Goal: Task Accomplishment & Management: Manage account settings

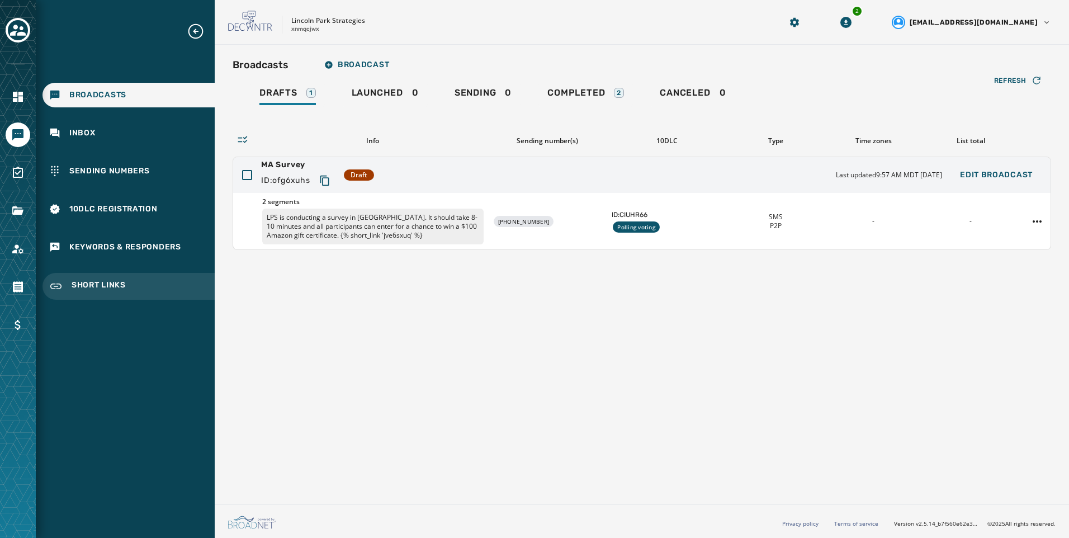
click at [139, 271] on div "Broadcasts Inbox Sending Numbers 10DLC Registration Keywords & Responders Short…" at bounding box center [125, 160] width 179 height 277
click at [139, 282] on div "Short Links" at bounding box center [128, 286] width 172 height 27
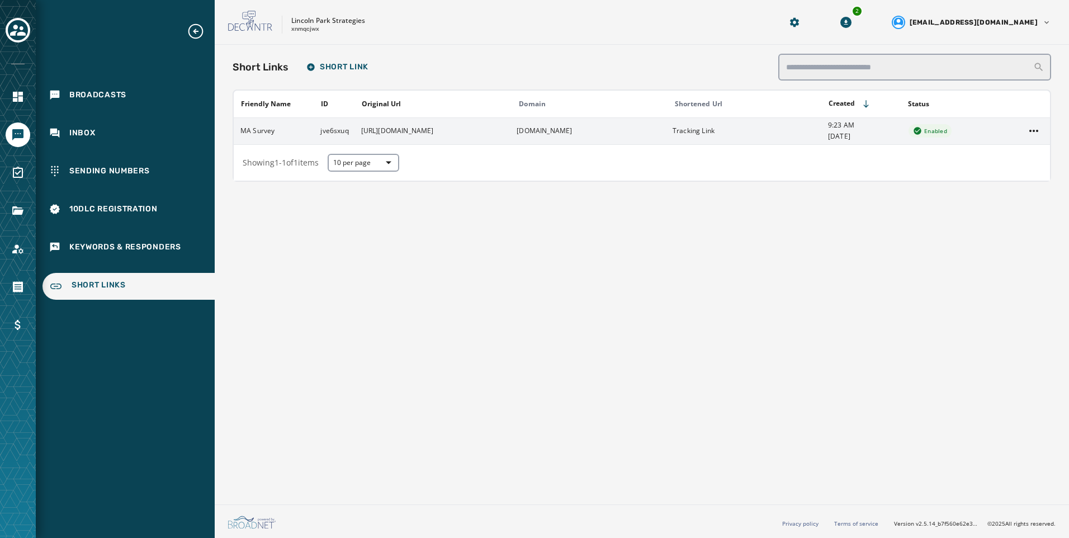
click at [363, 126] on td "https://blocksurvey.io/ma-survey-texts-yWVuAKPuQNKI9l.1mzL0JQ?v=o" at bounding box center [432, 130] width 156 height 27
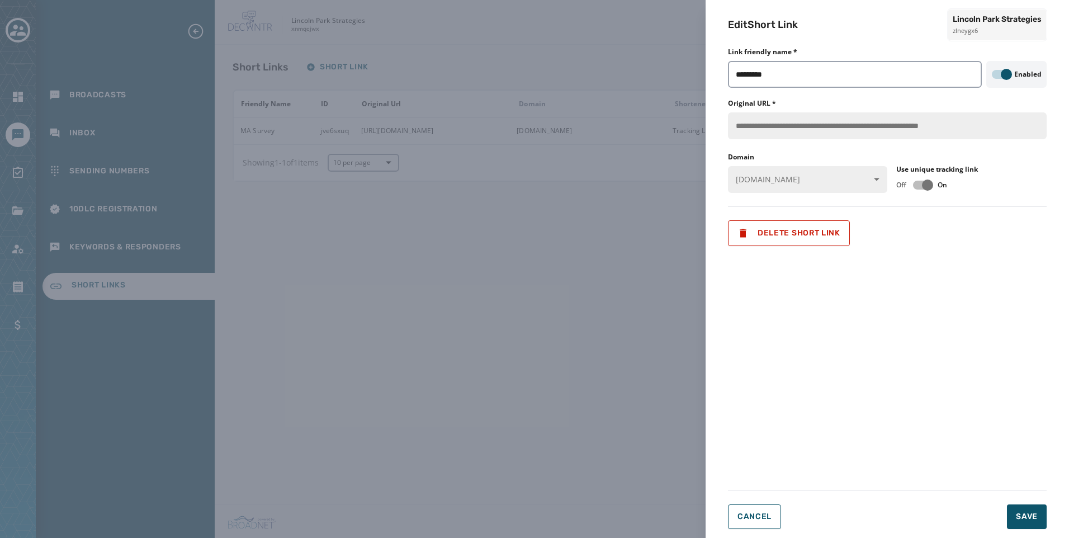
click at [721, 142] on div "**********" at bounding box center [886, 269] width 363 height 538
click at [932, 364] on form "**********" at bounding box center [887, 291] width 319 height 475
click at [627, 278] on div "**********" at bounding box center [534, 269] width 1069 height 538
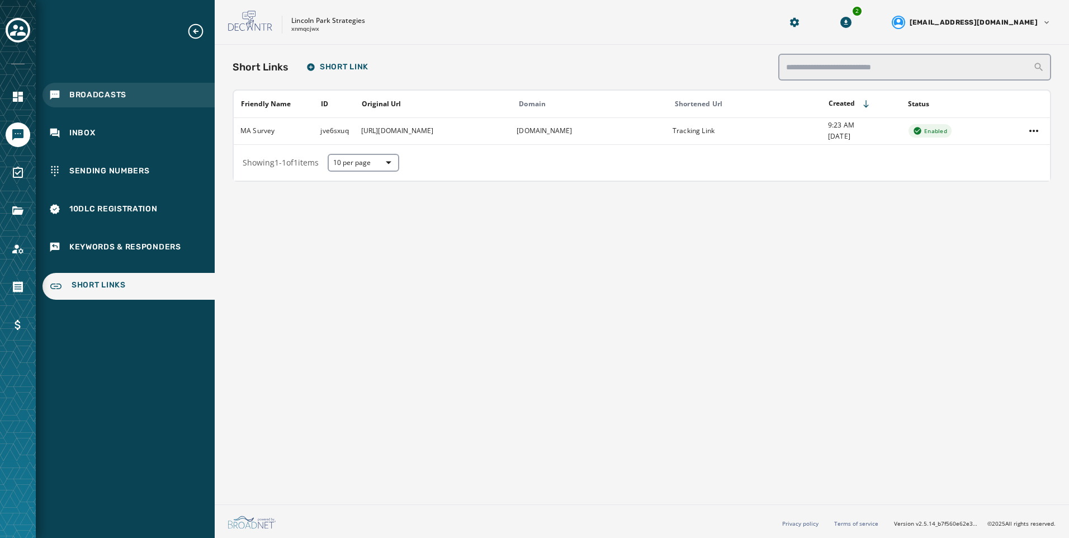
click at [150, 105] on div "Broadcasts" at bounding box center [128, 95] width 172 height 25
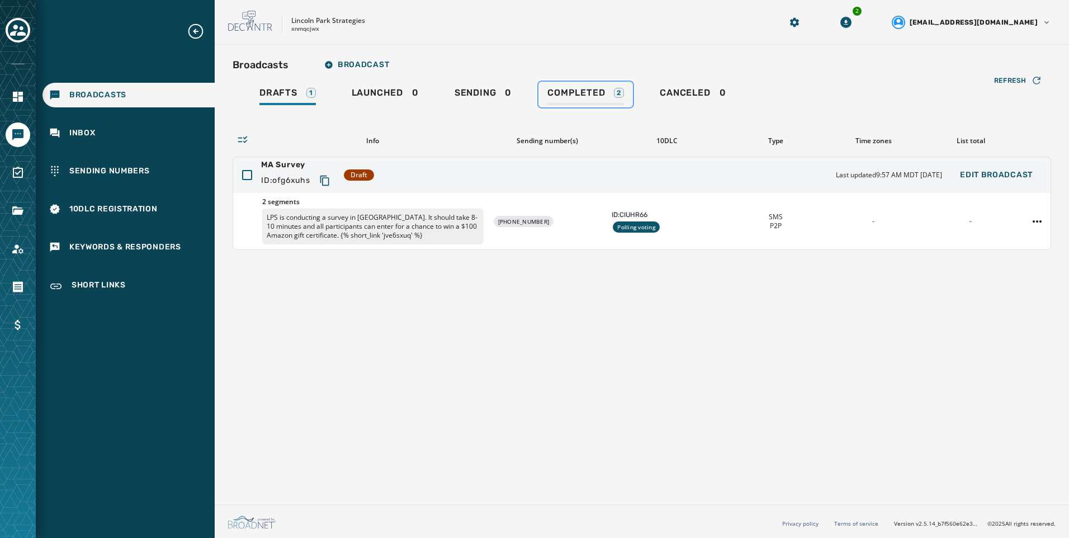
click at [608, 84] on link "Completed 2" at bounding box center [585, 95] width 94 height 26
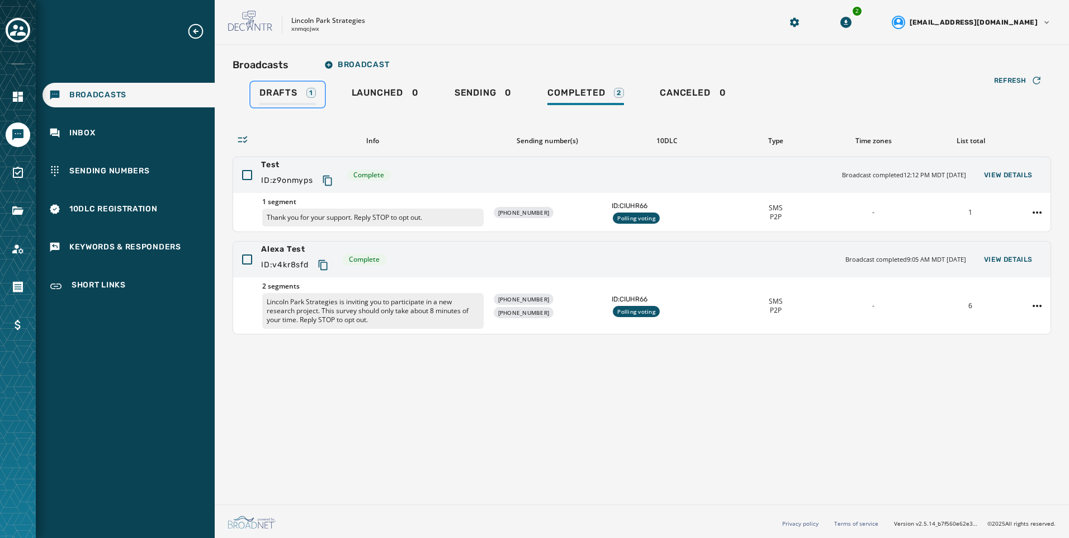
click at [296, 103] on div "Drafts 1" at bounding box center [287, 96] width 56 height 18
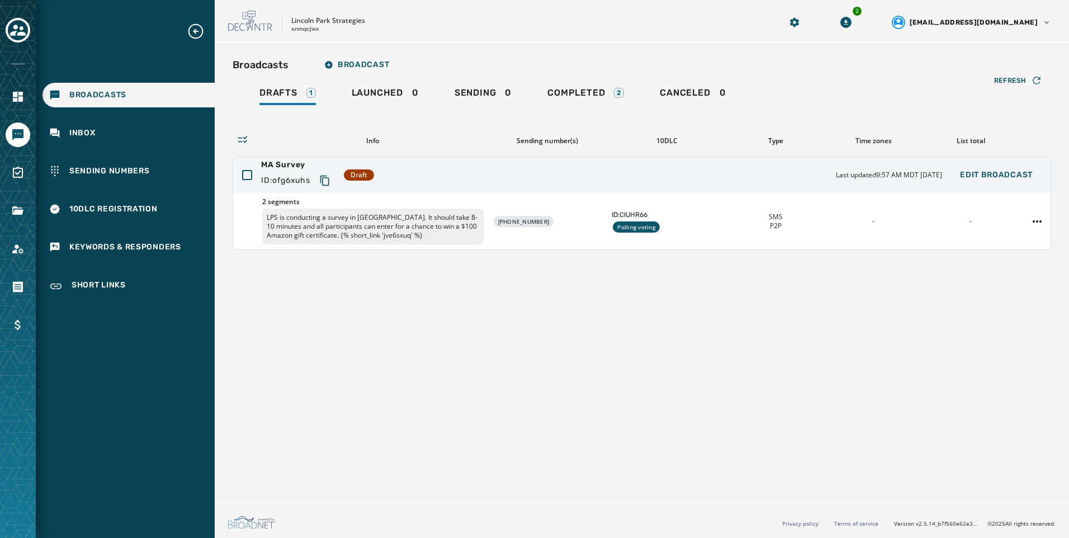
click at [254, 367] on div "Broadcasts Broadcast Drafts 1 Launched 0 Sending 0 Completed 2 Canceled 0 Refre…" at bounding box center [642, 272] width 854 height 455
click at [696, 361] on div "Broadcasts Broadcast Drafts 1 Launched 0 Sending 0 Completed 2 Canceled 0 Refre…" at bounding box center [642, 272] width 854 height 455
click at [600, 91] on span "Completed" at bounding box center [576, 92] width 58 height 11
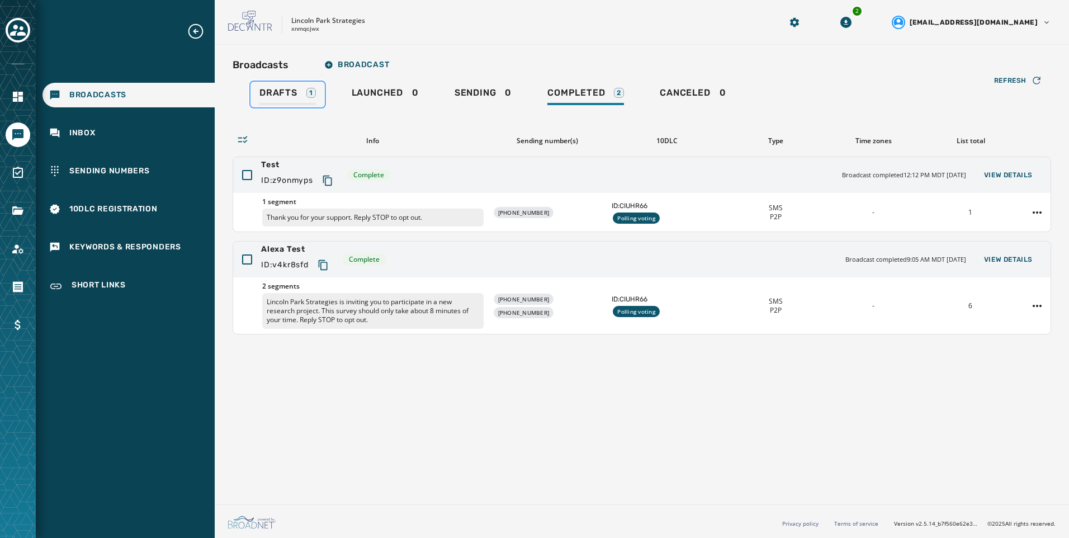
click at [275, 105] on div "Drafts 1" at bounding box center [287, 96] width 56 height 18
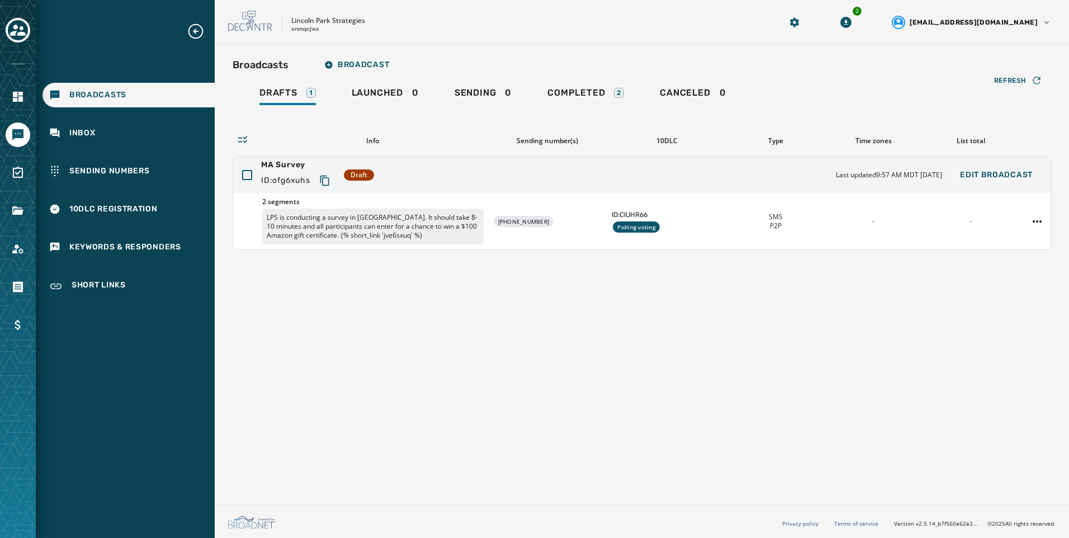
click at [518, 349] on div "Broadcasts Broadcast Drafts 1 Launched 0 Sending 0 Completed 2 Canceled 0 Refre…" at bounding box center [642, 272] width 854 height 455
click at [587, 32] on div "Lincoln Park Strategies xnmqcjwx" at bounding box center [490, 22] width 525 height 23
click at [592, 96] on span "Completed" at bounding box center [576, 92] width 58 height 11
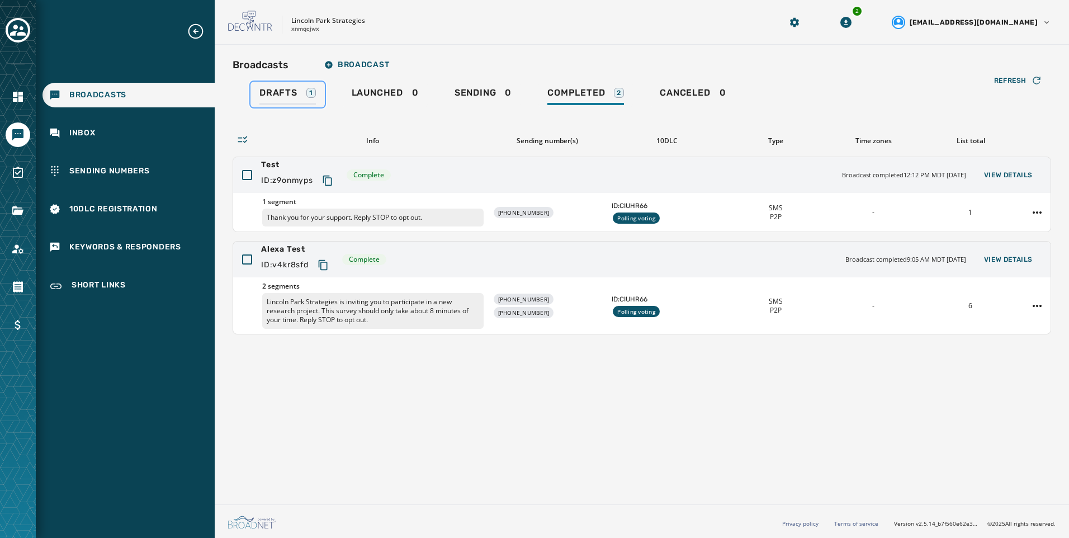
click at [281, 89] on span "Drafts" at bounding box center [278, 92] width 38 height 11
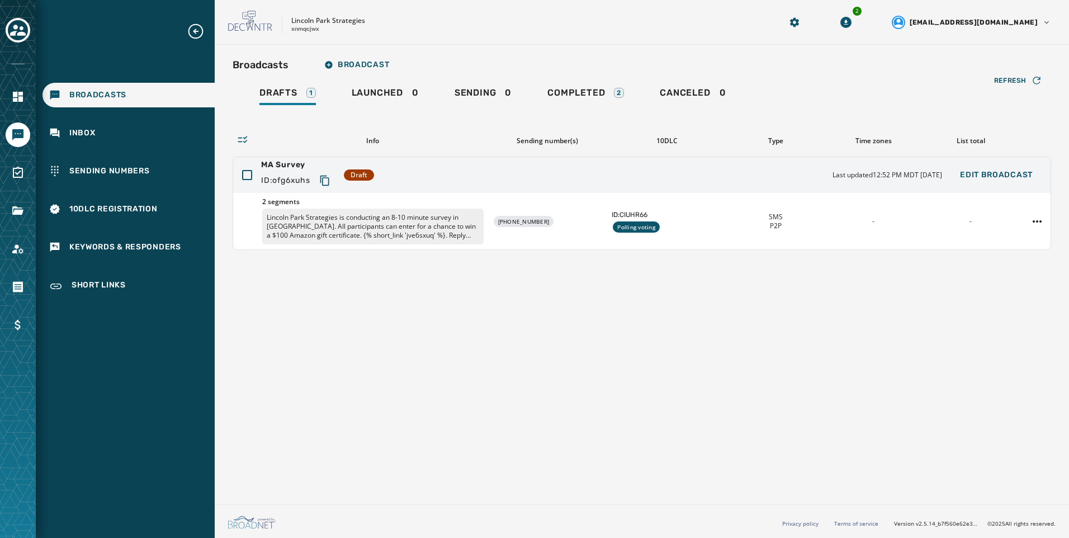
click at [480, 319] on div "Broadcasts Broadcast Drafts 1 Launched 0 Sending 0 Completed 2 Canceled 0 Refre…" at bounding box center [642, 272] width 854 height 455
click at [406, 337] on div "Broadcasts Broadcast Drafts 1 Launched 0 Sending 0 Completed 2 Canceled 0 Refre…" at bounding box center [642, 272] width 854 height 455
click at [325, 219] on p "Lincoln Park Strategies is conducting an 8-10 minute survey in [GEOGRAPHIC_DATA…" at bounding box center [372, 226] width 221 height 36
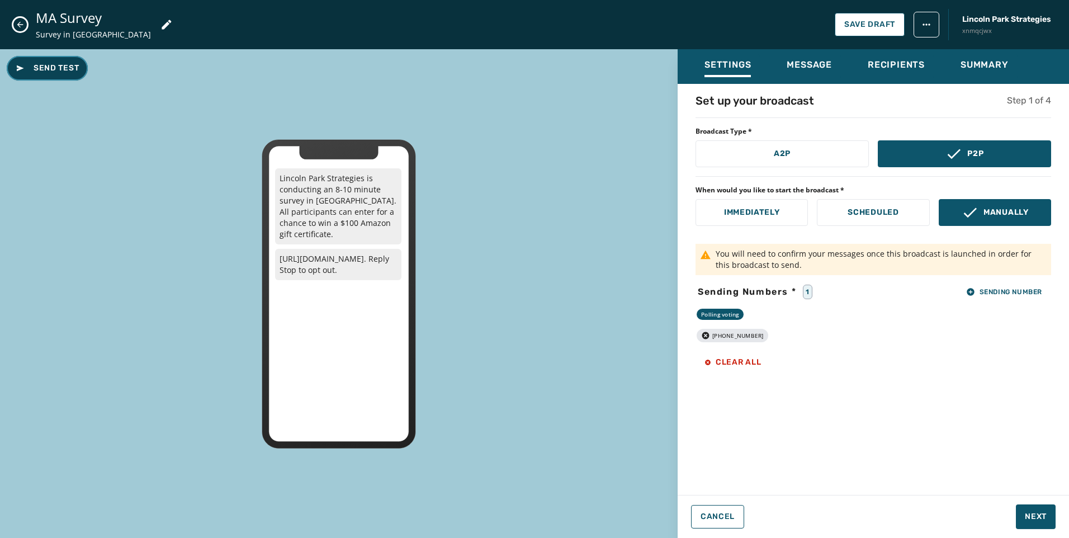
click at [68, 64] on span "Send Test" at bounding box center [47, 68] width 63 height 11
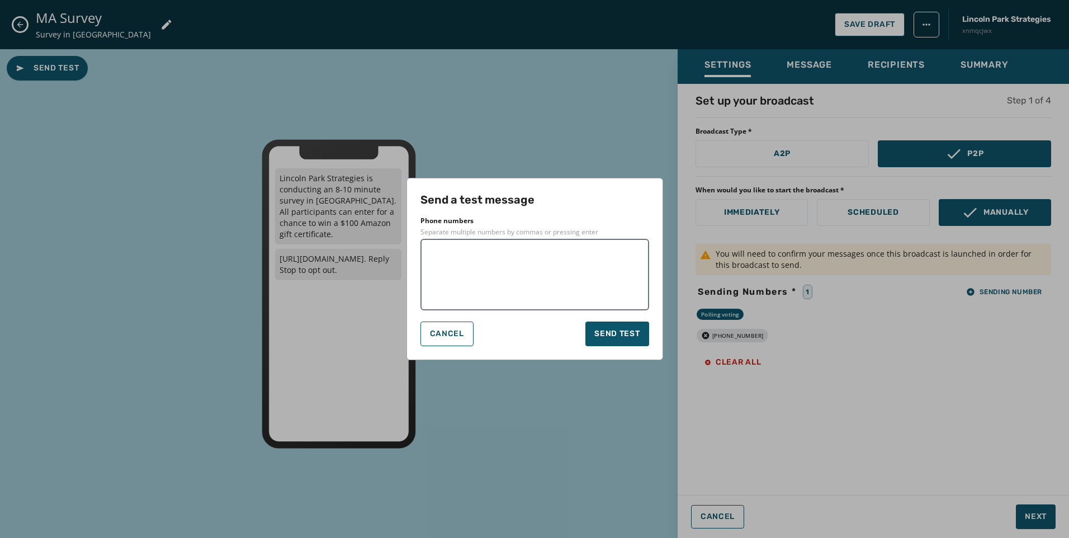
click at [461, 279] on textarea at bounding box center [534, 274] width 213 height 56
type textarea "**********"
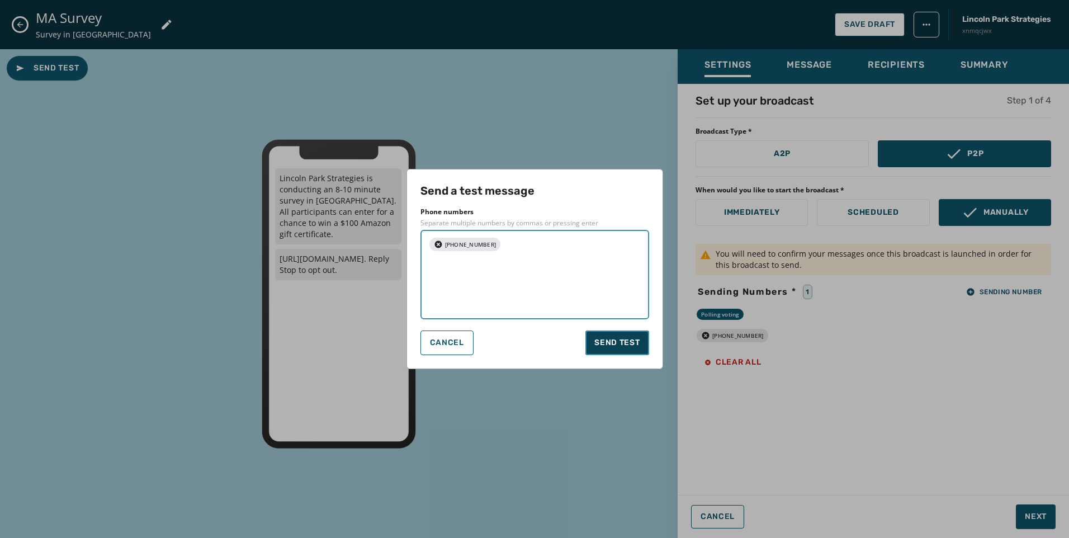
click at [642, 340] on button "Send test" at bounding box center [616, 342] width 63 height 25
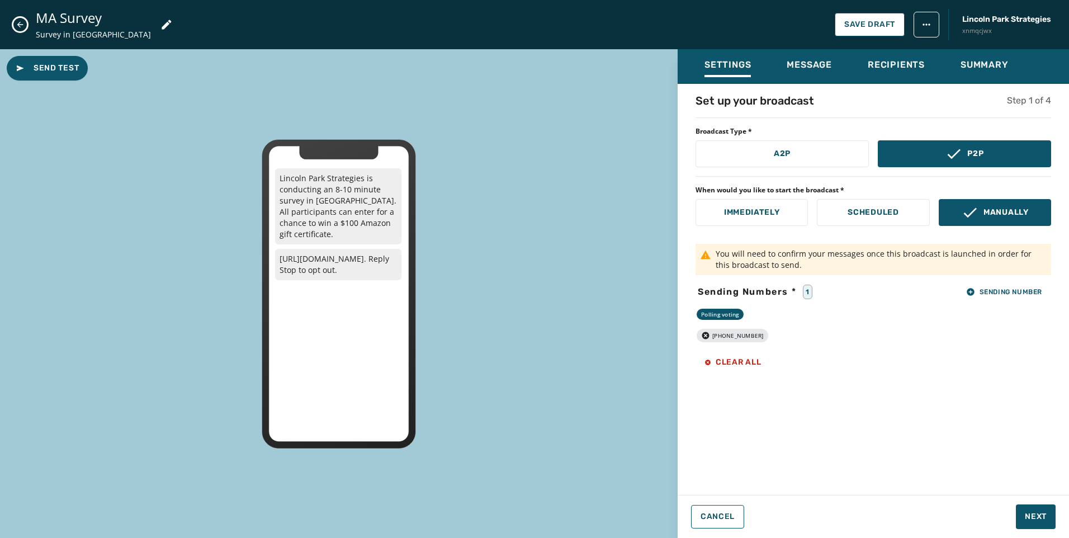
click at [114, 127] on div "Send Test Lincoln Park Strategies is conducting an 8-10 minute survey in MA. Al…" at bounding box center [338, 293] width 677 height 488
click at [22, 28] on icon "Close admin drawer" at bounding box center [20, 24] width 9 height 9
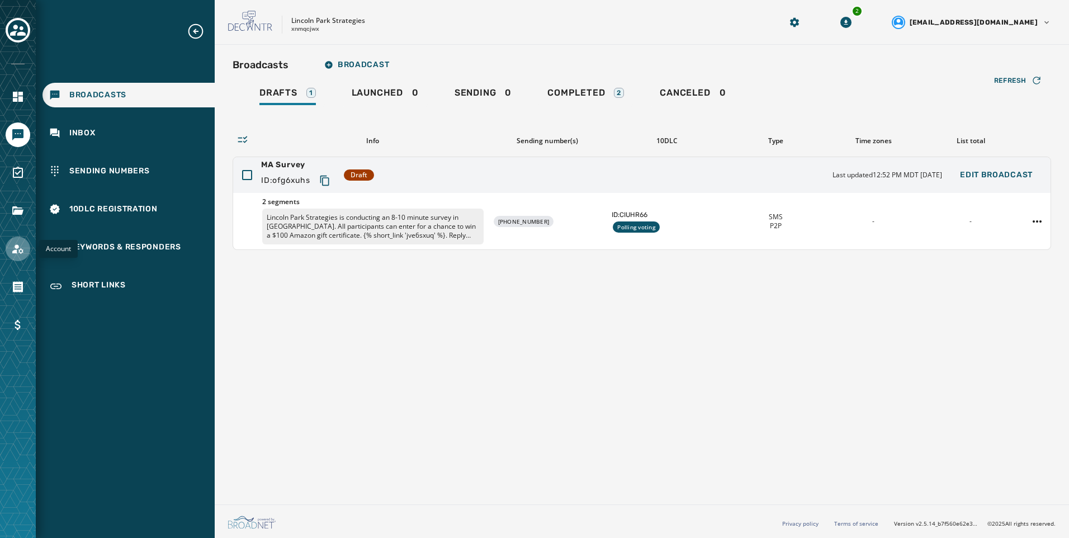
click at [10, 246] on link "Navigate to Account" at bounding box center [18, 248] width 25 height 25
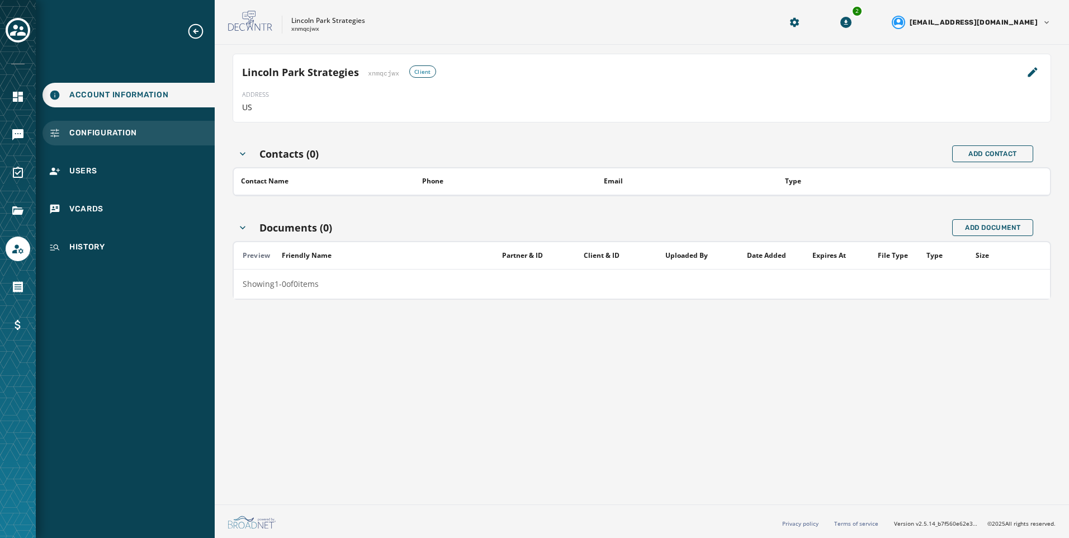
click at [147, 132] on div "Configuration" at bounding box center [128, 133] width 172 height 25
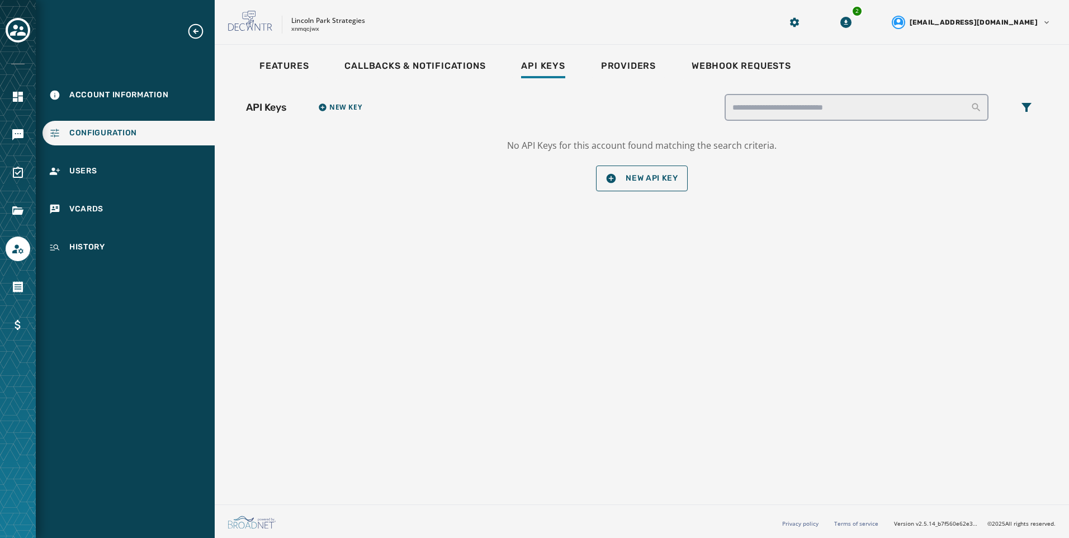
click at [263, 82] on div "API Keys New Key No API Keys for this account found matching the search criteri…" at bounding box center [641, 142] width 818 height 124
click at [272, 68] on span "Features" at bounding box center [283, 65] width 49 height 11
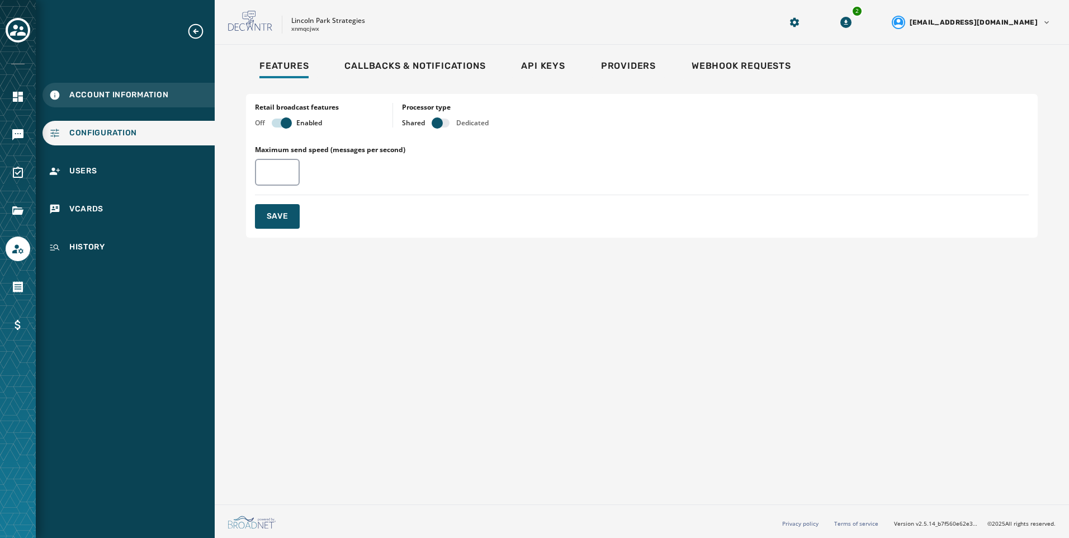
click at [114, 91] on span "Account Information" at bounding box center [118, 94] width 99 height 11
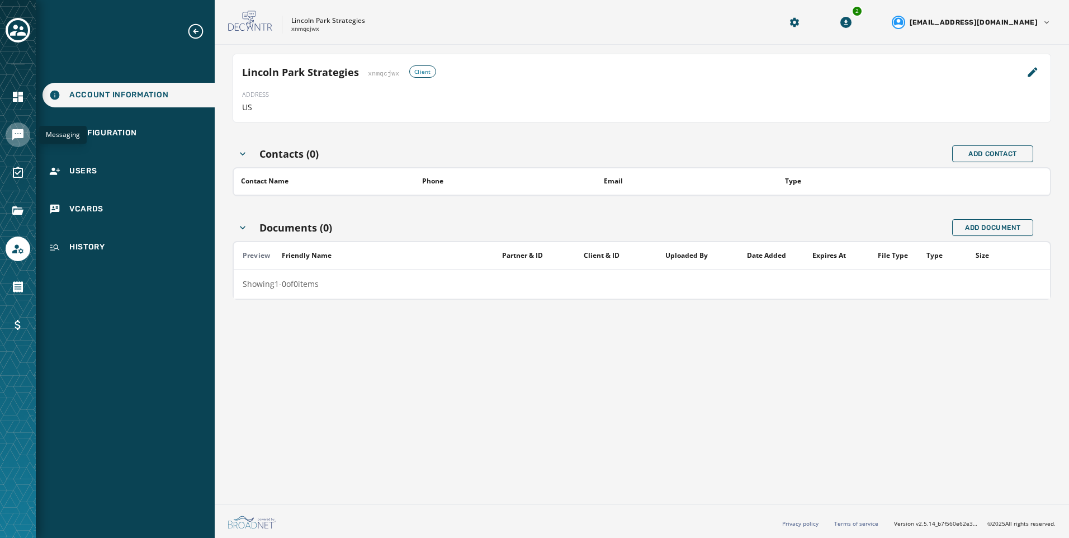
click at [11, 135] on link "Navigate to Messaging" at bounding box center [18, 134] width 25 height 25
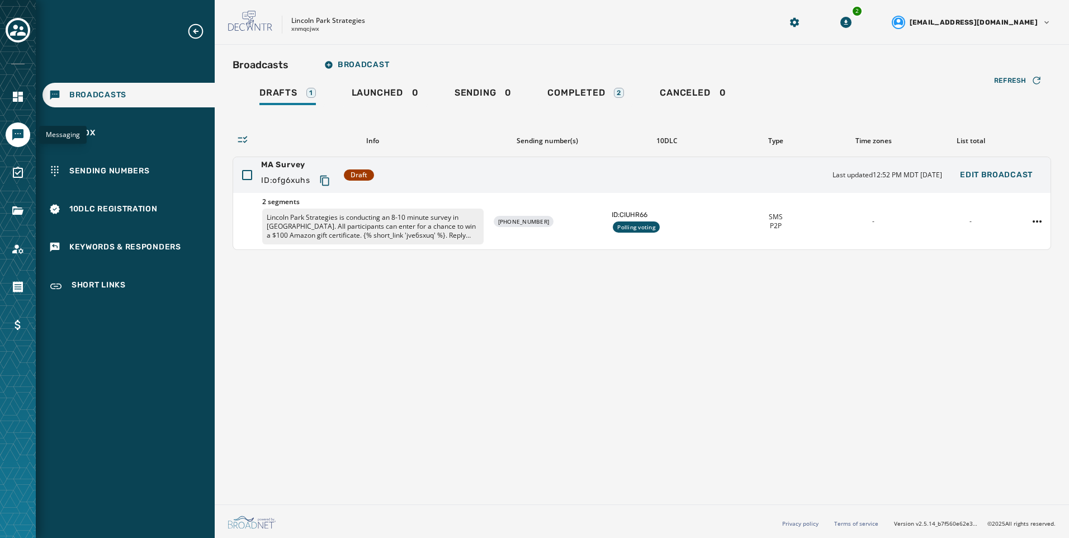
click at [174, 193] on div "Broadcasts Inbox Sending Numbers 10DLC Registration Keywords & Responders Short…" at bounding box center [125, 160] width 179 height 277
click at [176, 205] on div "10DLC Registration" at bounding box center [128, 209] width 172 height 25
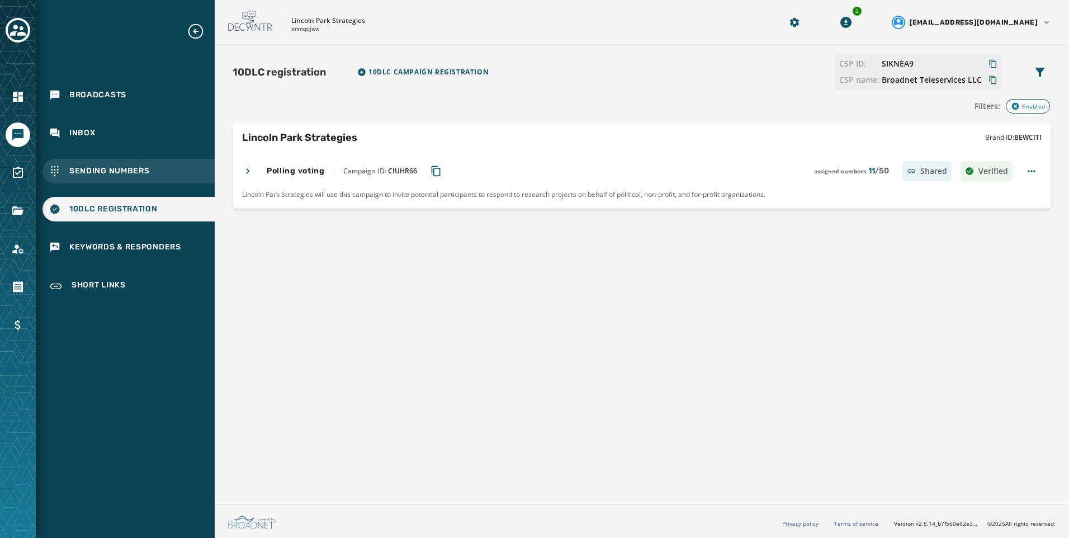
click at [165, 168] on div "Sending Numbers" at bounding box center [128, 171] width 172 height 25
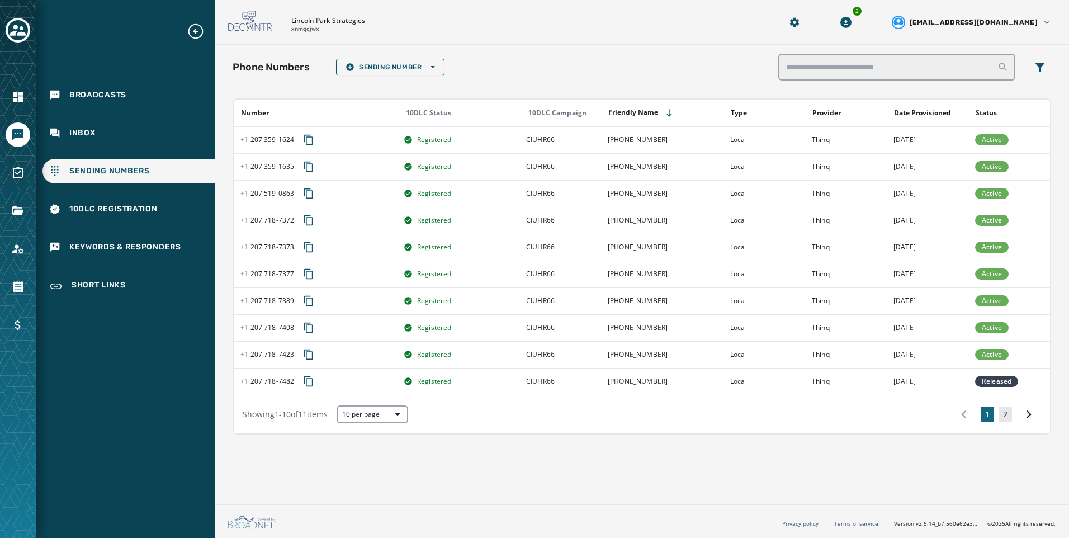
click at [1003, 414] on button "2" at bounding box center [1004, 414] width 13 height 16
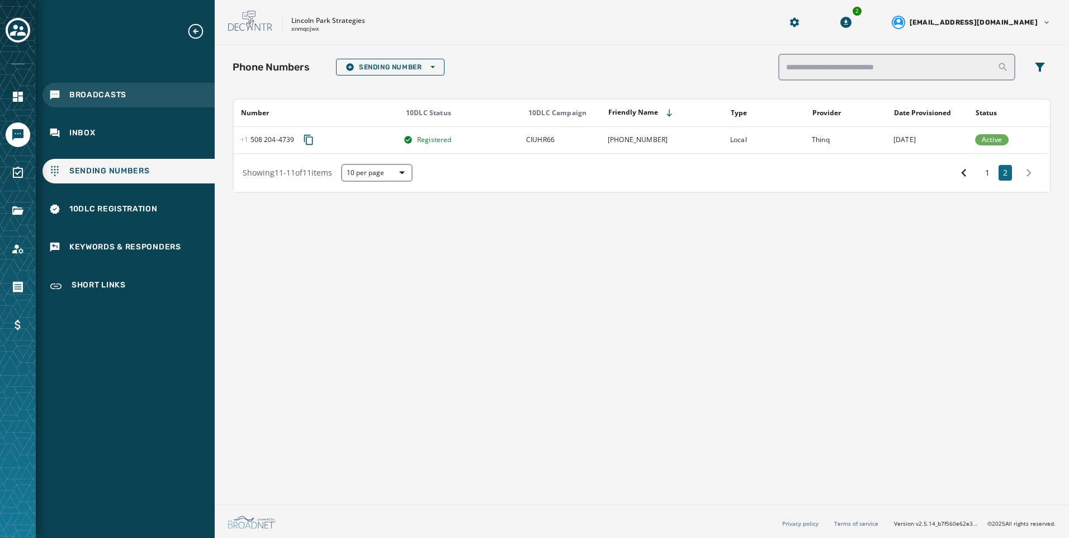
click at [159, 102] on div "Broadcasts" at bounding box center [128, 95] width 172 height 25
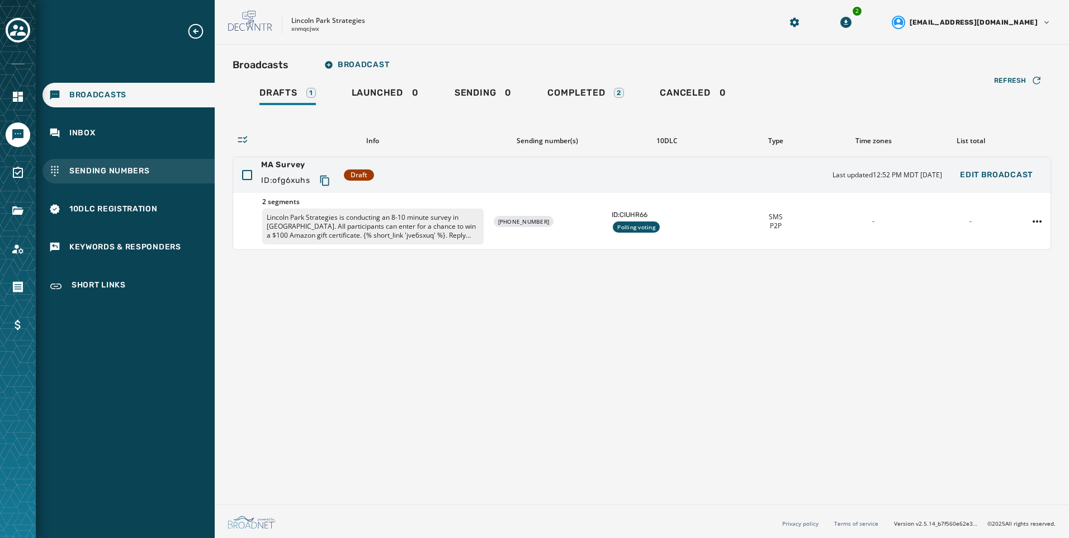
click at [149, 179] on div "Sending Numbers" at bounding box center [128, 171] width 172 height 25
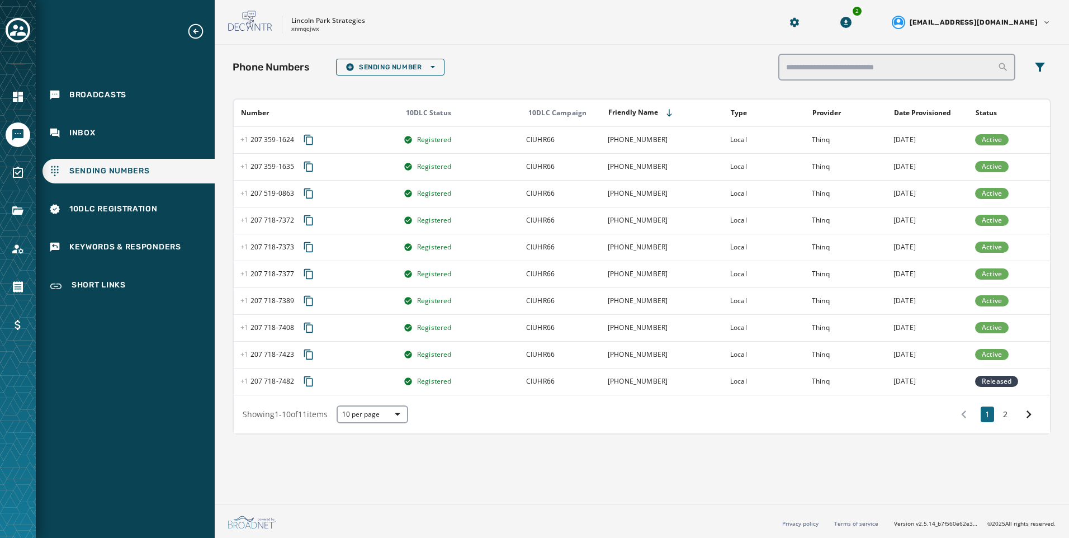
click at [1008, 423] on div "1 2" at bounding box center [995, 414] width 89 height 20
click at [1008, 420] on button "2" at bounding box center [1004, 414] width 13 height 16
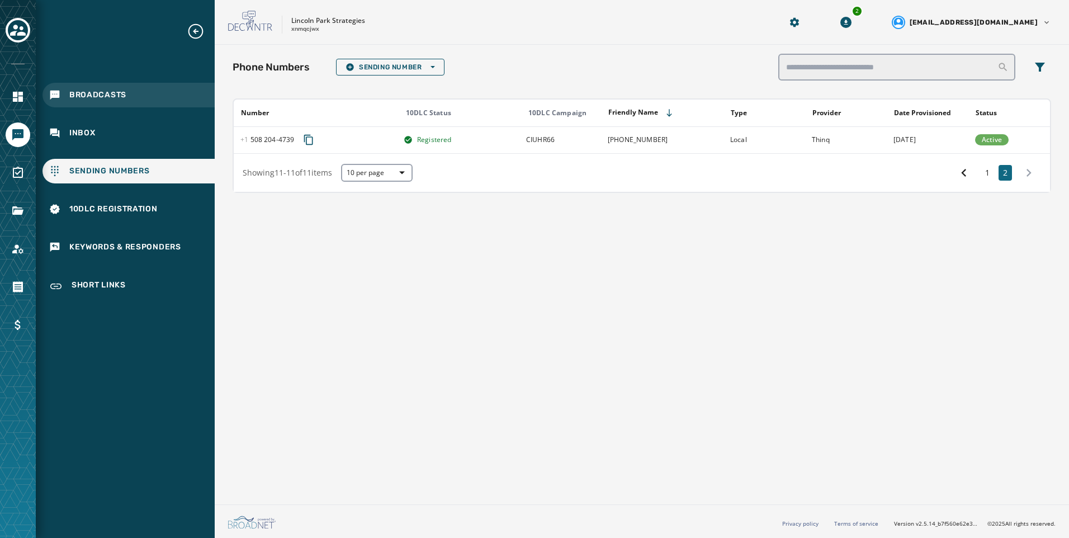
click at [136, 95] on div "Broadcasts" at bounding box center [128, 95] width 172 height 25
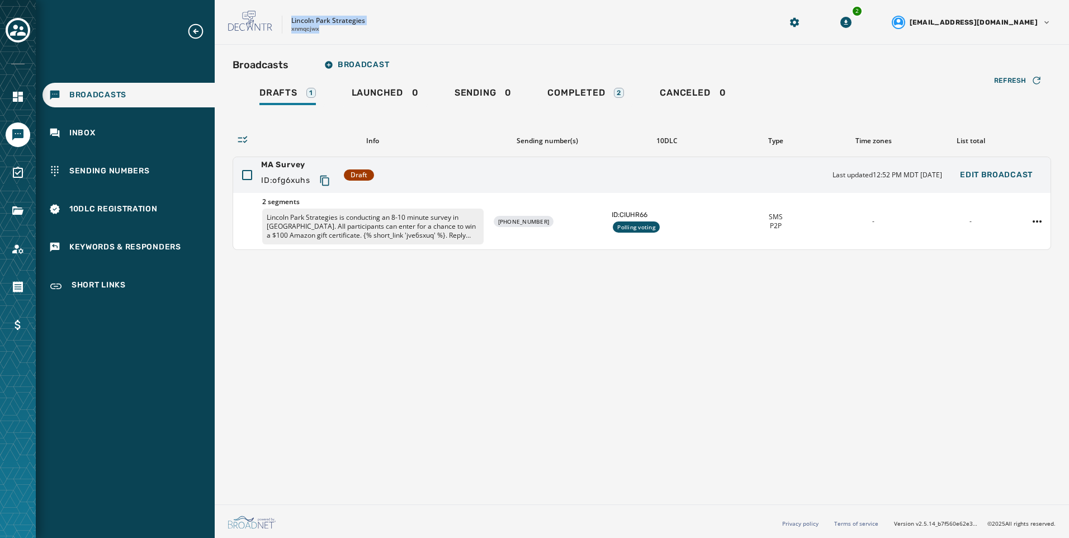
drag, startPoint x: 290, startPoint y: 20, endPoint x: 324, endPoint y: 35, distance: 37.3
click at [324, 35] on div "Lincoln Park Strategies xnmqcjwx 2 alevandowski@broadnet.com" at bounding box center [642, 22] width 854 height 45
copy div "Lincoln Park Strategies xnmqcjwx"
click at [330, 181] on icon "Copy text to clipboard" at bounding box center [324, 180] width 11 height 11
click at [729, 370] on div "Broadcasts Broadcast Drafts 1 Launched 0 Sending 0 Completed 2 Canceled 0 Refre…" at bounding box center [642, 272] width 854 height 455
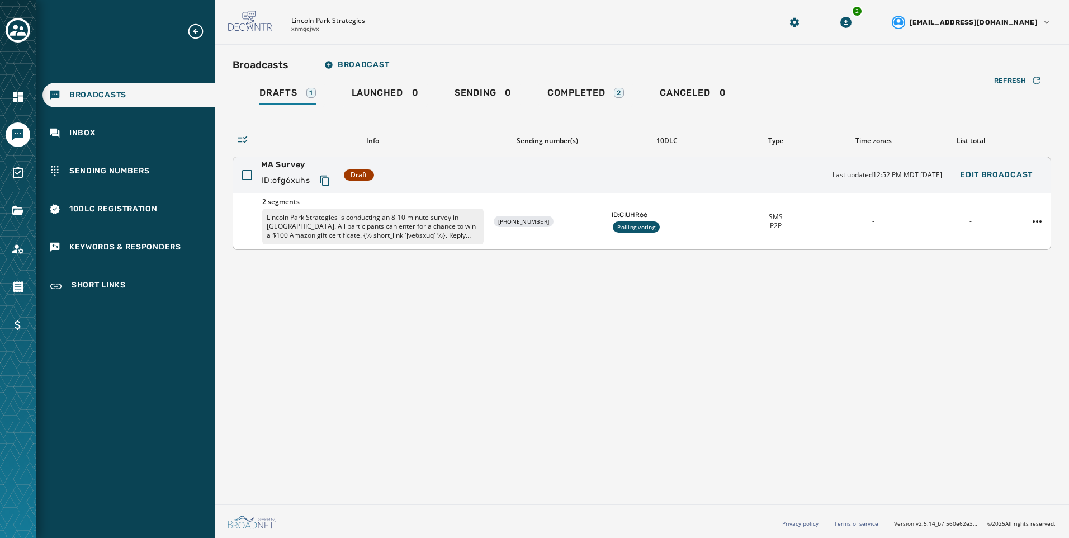
click at [779, 412] on div "Broadcasts Broadcast Drafts 1 Launched 0 Sending 0 Completed 2 Canceled 0 Refre…" at bounding box center [642, 272] width 854 height 455
click at [424, 246] on div "2 segments Lincoln Park Strategies is conducting an 8-10 minute survey in MA. A…" at bounding box center [641, 221] width 817 height 56
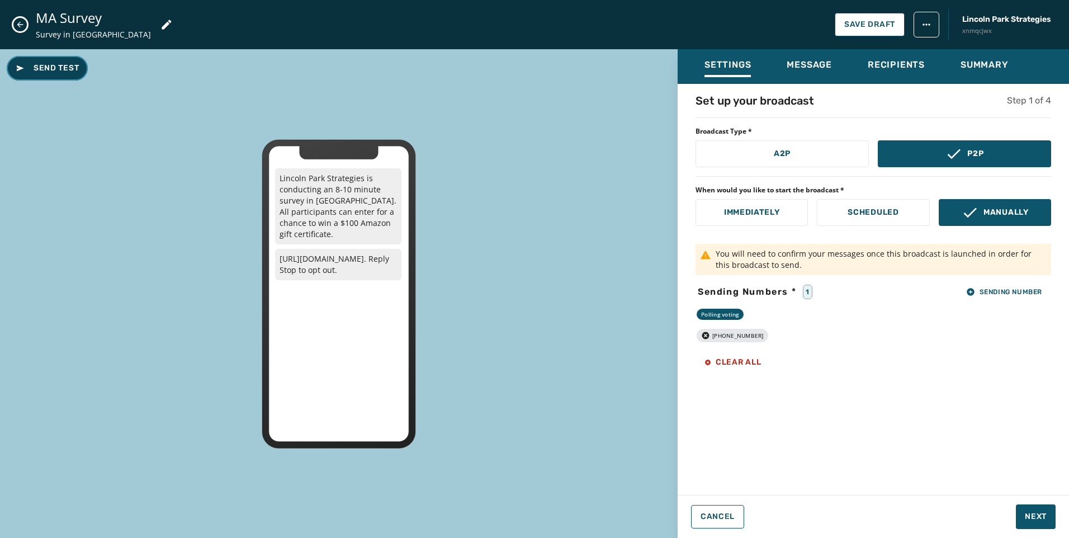
click at [37, 75] on button "Send Test" at bounding box center [47, 68] width 81 height 25
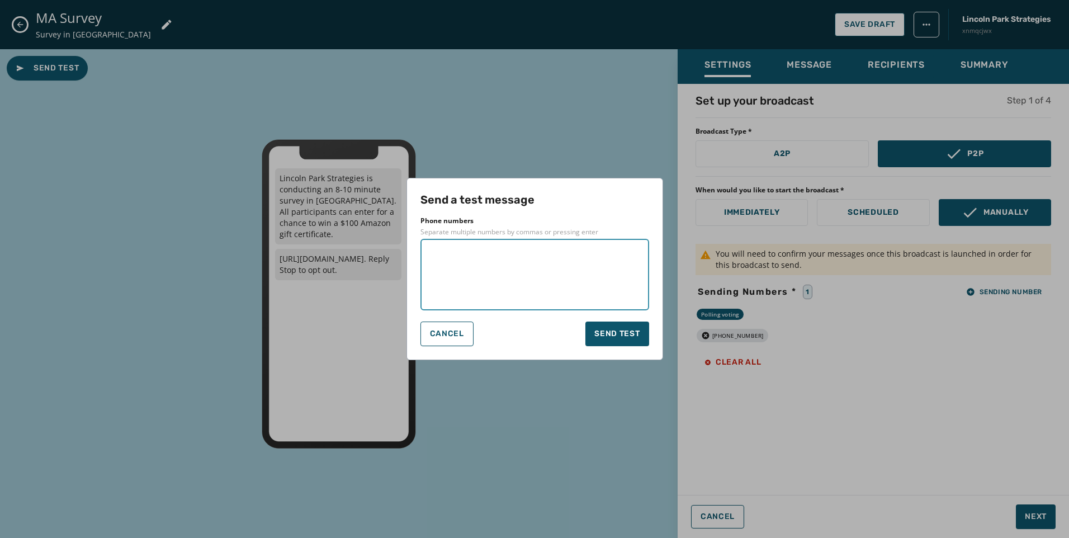
click at [535, 291] on textarea at bounding box center [534, 274] width 213 height 56
type textarea "**********"
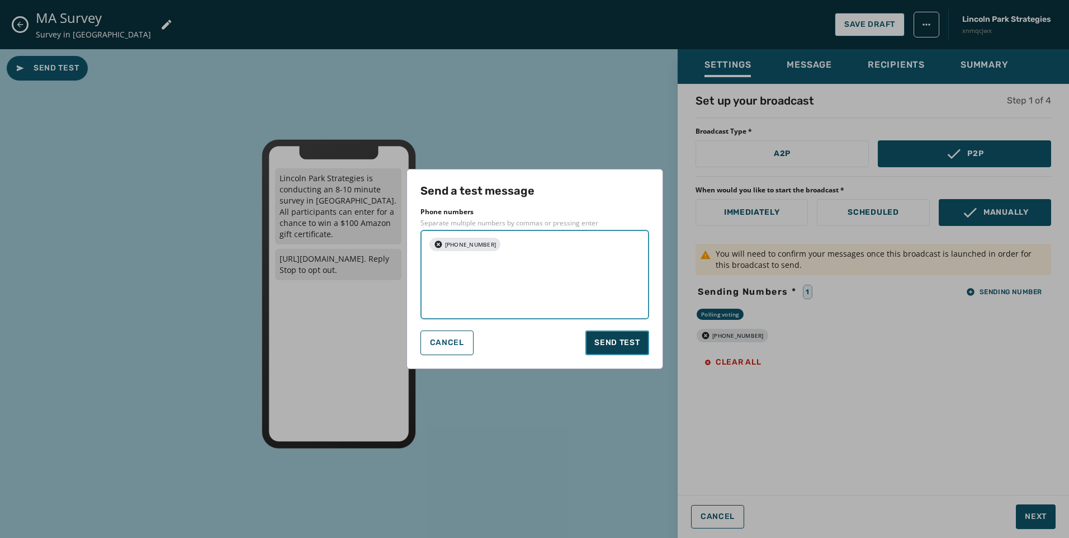
click at [620, 341] on button "Send test" at bounding box center [616, 342] width 63 height 25
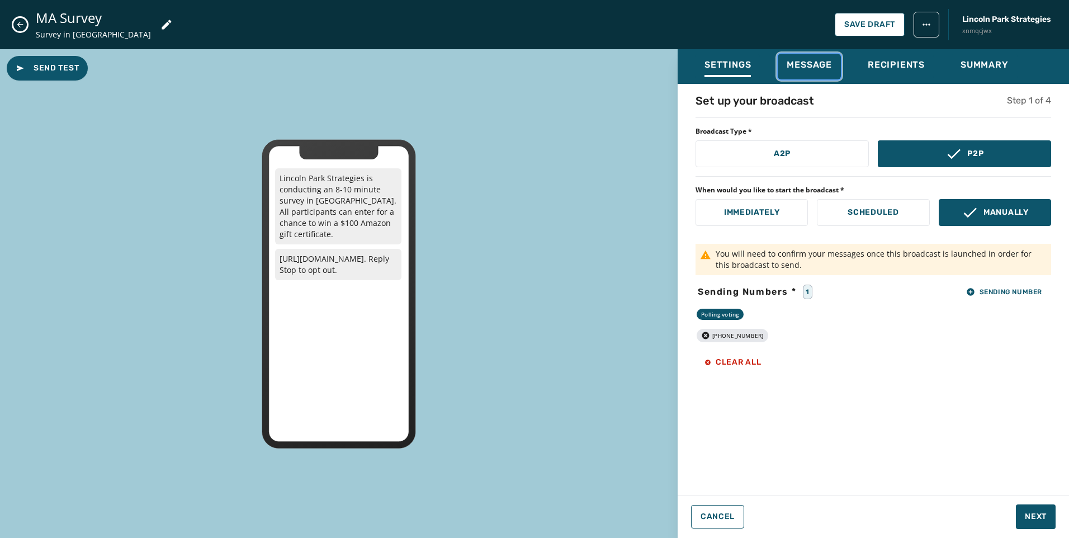
click at [815, 63] on span "Message" at bounding box center [808, 64] width 45 height 11
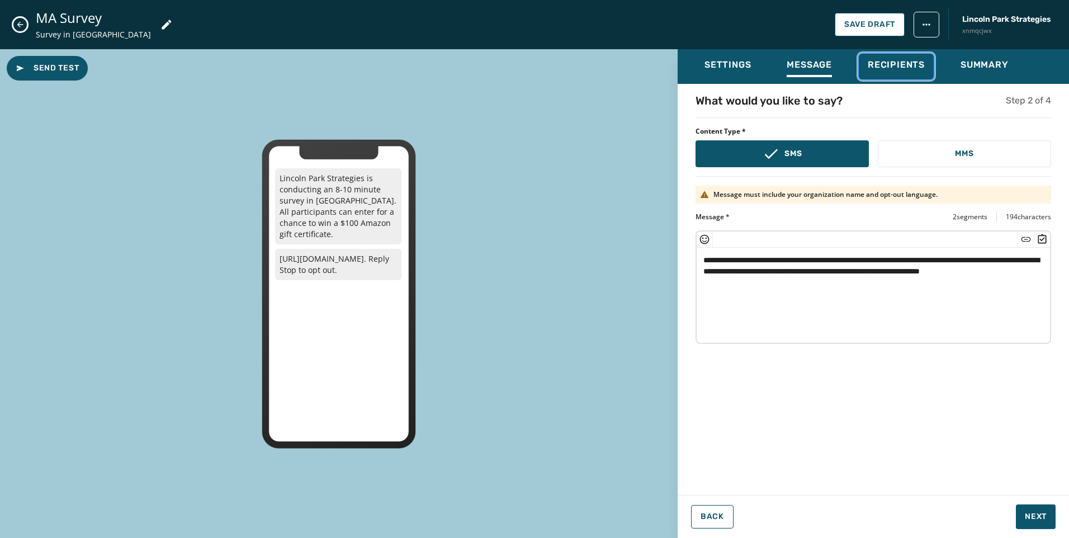
click at [884, 68] on span "Recipients" at bounding box center [895, 64] width 57 height 11
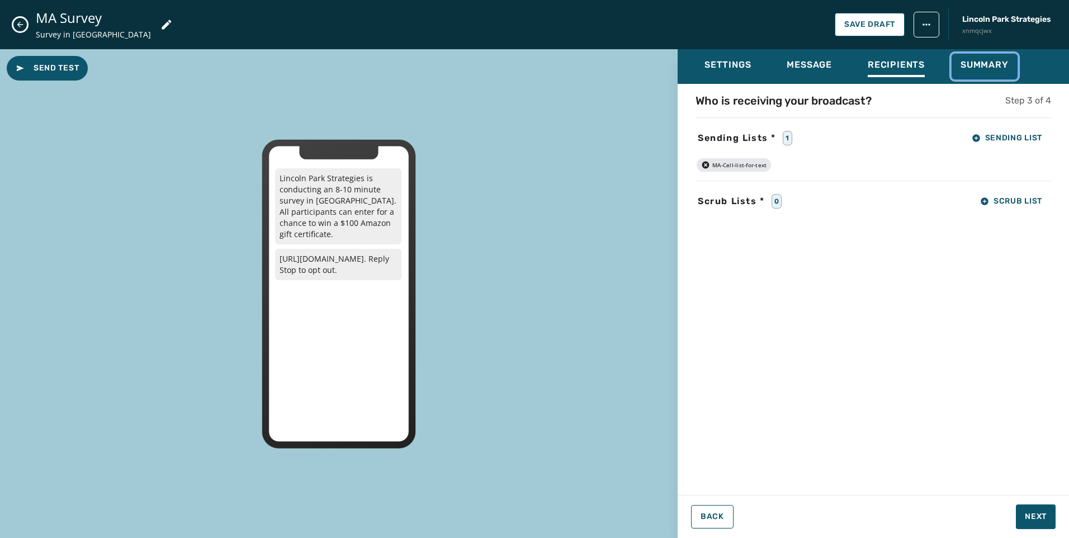
click at [998, 61] on span "Summary" at bounding box center [984, 64] width 48 height 11
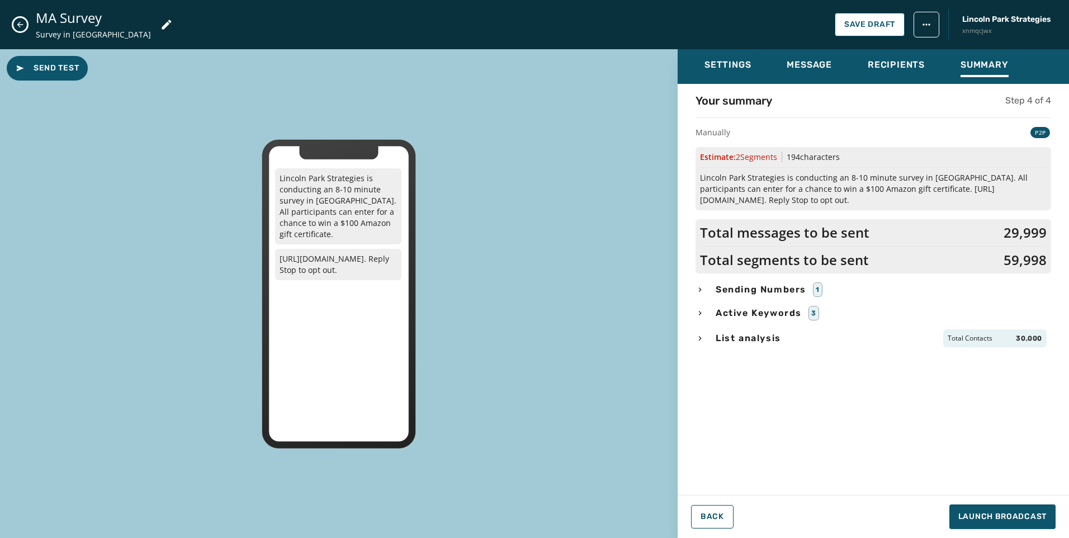
click at [20, 23] on icon "Close admin drawer" at bounding box center [20, 24] width 9 height 9
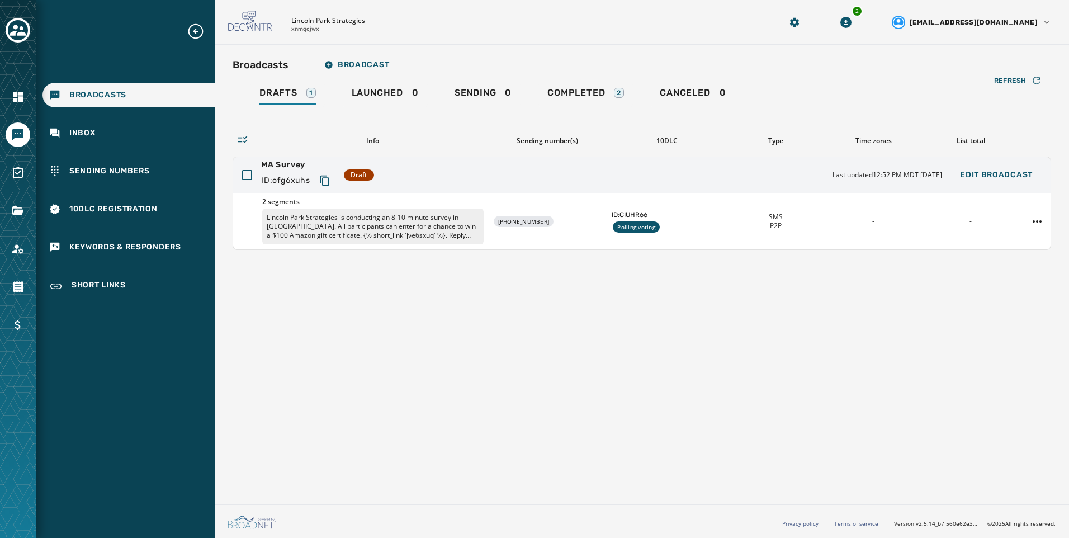
click at [697, 374] on div "Broadcasts Broadcast Drafts 1 Launched 0 Sending 0 Completed 2 Canceled 0 Refre…" at bounding box center [642, 272] width 854 height 455
click at [393, 79] on div "Broadcasts Broadcast Drafts 1 Launched 0 Sending 0 Completed 2 Canceled 0 Refre…" at bounding box center [641, 152] width 818 height 196
click at [394, 103] on div "Launched 0" at bounding box center [385, 96] width 67 height 18
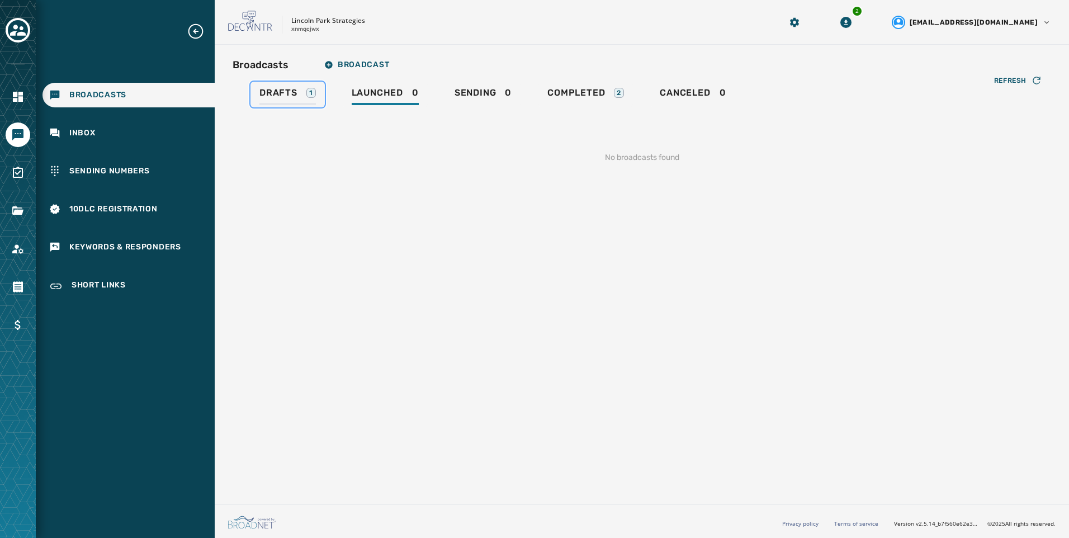
click at [274, 103] on div "Drafts 1" at bounding box center [287, 96] width 56 height 18
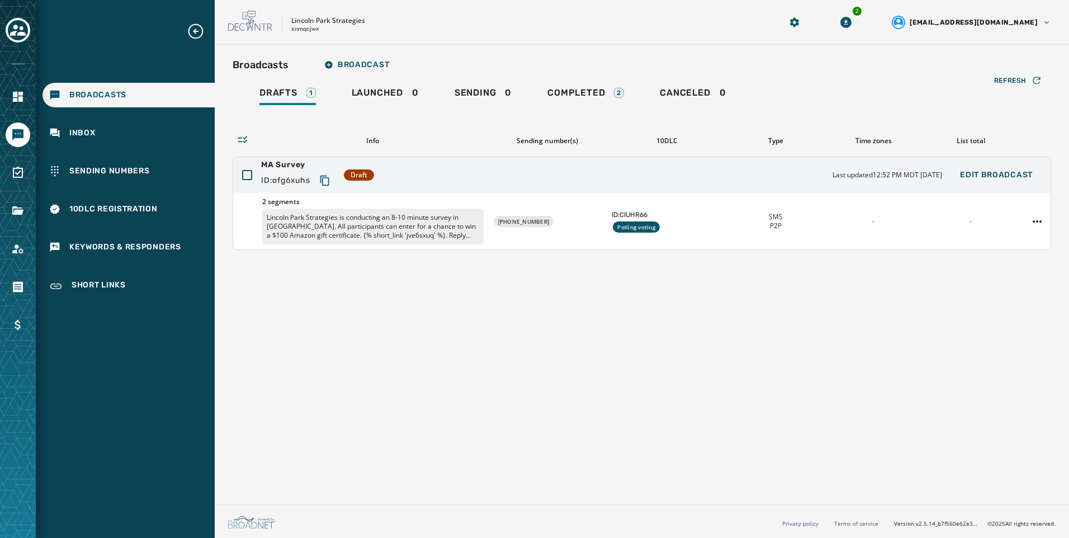
click at [868, 304] on div "Broadcasts Broadcast Drafts 1 Launched 0 Sending 0 Completed 2 Canceled 0 Refre…" at bounding box center [642, 272] width 854 height 455
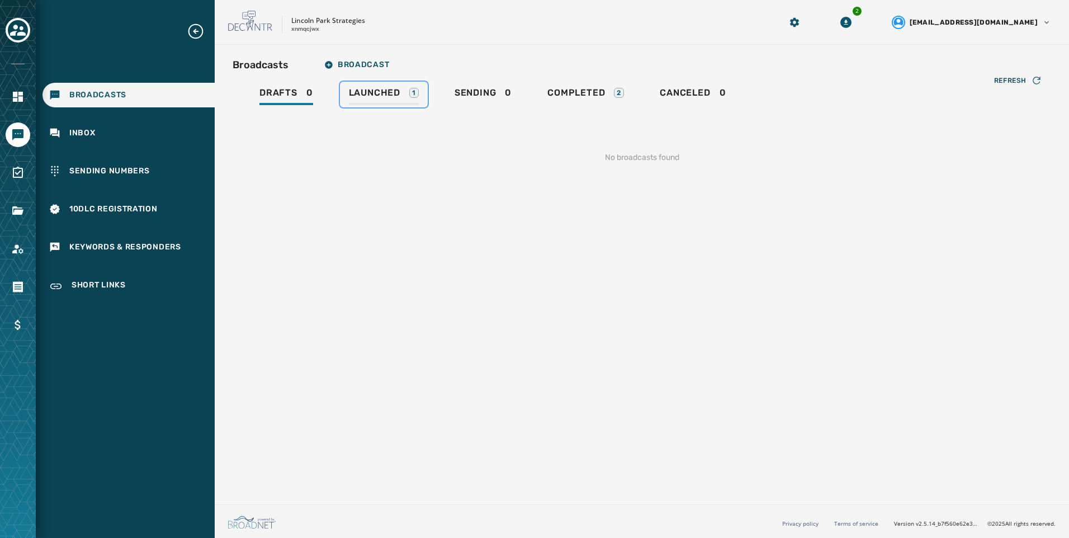
click at [374, 87] on link "Launched 1" at bounding box center [384, 95] width 88 height 26
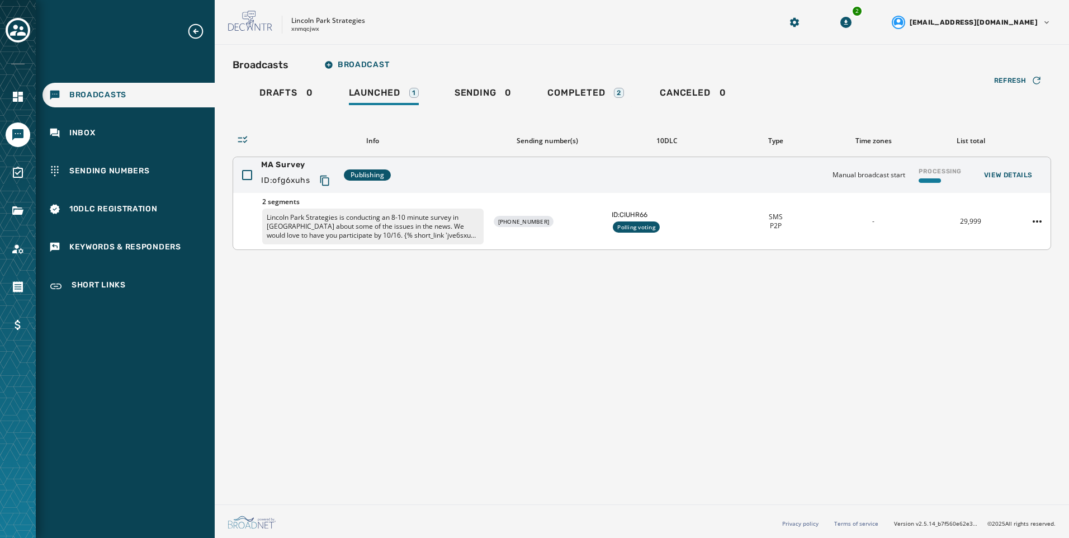
click at [411, 234] on p "Lincoln Park Strategies is conducting an 8-10 minute survey in [GEOGRAPHIC_DATA…" at bounding box center [372, 226] width 221 height 36
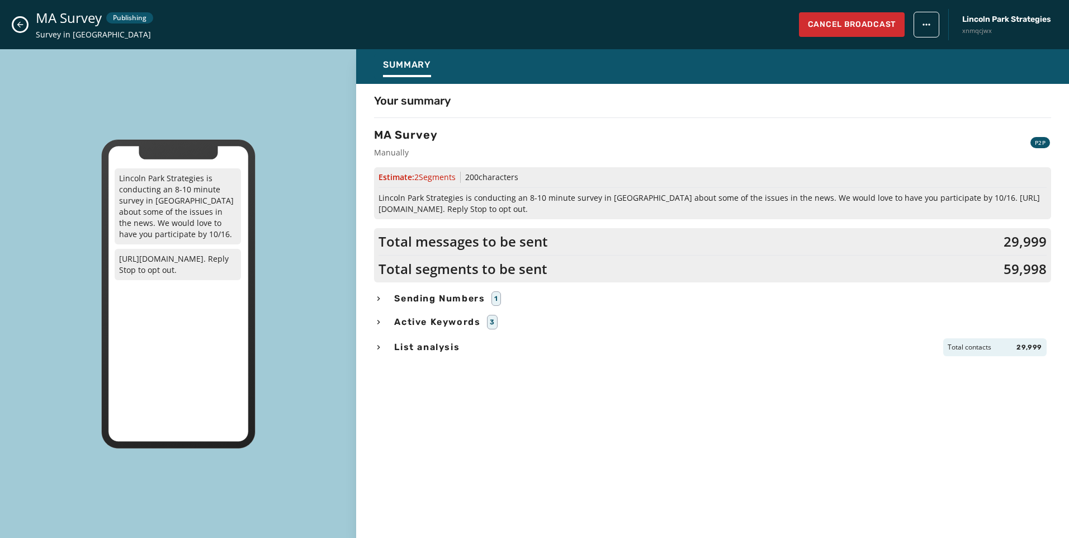
click at [27, 23] on div "MA Survey Publishing Survey in [GEOGRAPHIC_DATA] Cancel Broadcast [GEOGRAPHIC_D…" at bounding box center [534, 24] width 1069 height 49
click at [12, 16] on div "MA Survey Publishing Survey in [GEOGRAPHIC_DATA] Cancel Broadcast [GEOGRAPHIC_D…" at bounding box center [534, 24] width 1069 height 49
click at [20, 22] on icon "Close admin drawer" at bounding box center [20, 25] width 6 height 6
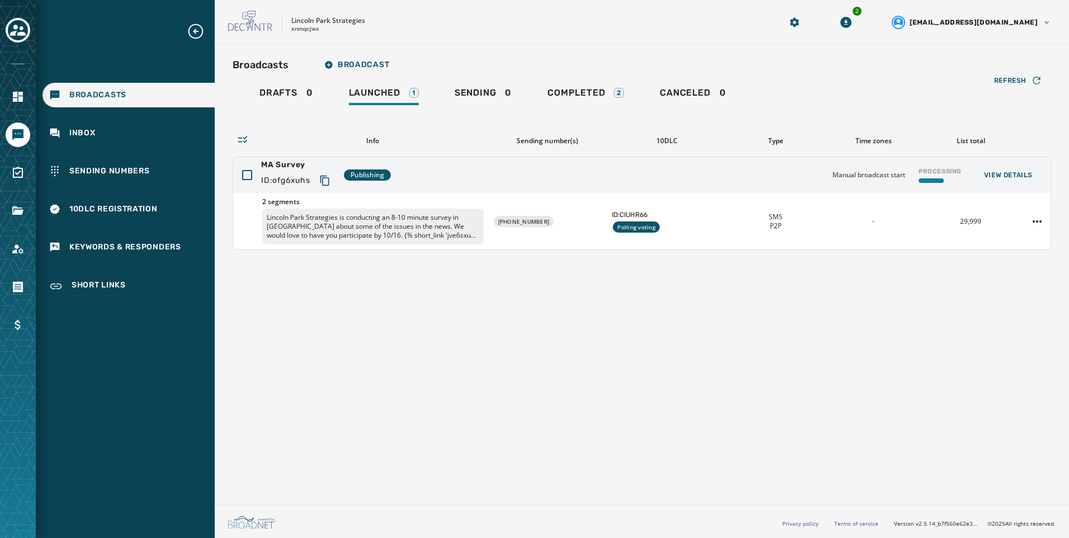
click at [546, 271] on div "Broadcasts Broadcast Drafts 0 Launched 1 Sending 0 Completed 2 Canceled 0 Refre…" at bounding box center [642, 272] width 854 height 455
click at [927, 314] on div "Broadcasts Broadcast Drafts 0 Launched 1 Sending 0 Completed 2 Canceled 0 Refre…" at bounding box center [642, 272] width 854 height 455
click at [1039, 96] on div "Drafts 0 Launched 1 Sending 0 Completed 2 Canceled 0" at bounding box center [641, 95] width 818 height 26
click at [1039, 87] on button "Refresh" at bounding box center [1018, 81] width 66 height 18
click at [1012, 64] on div "Broadcasts Broadcast" at bounding box center [641, 65] width 818 height 22
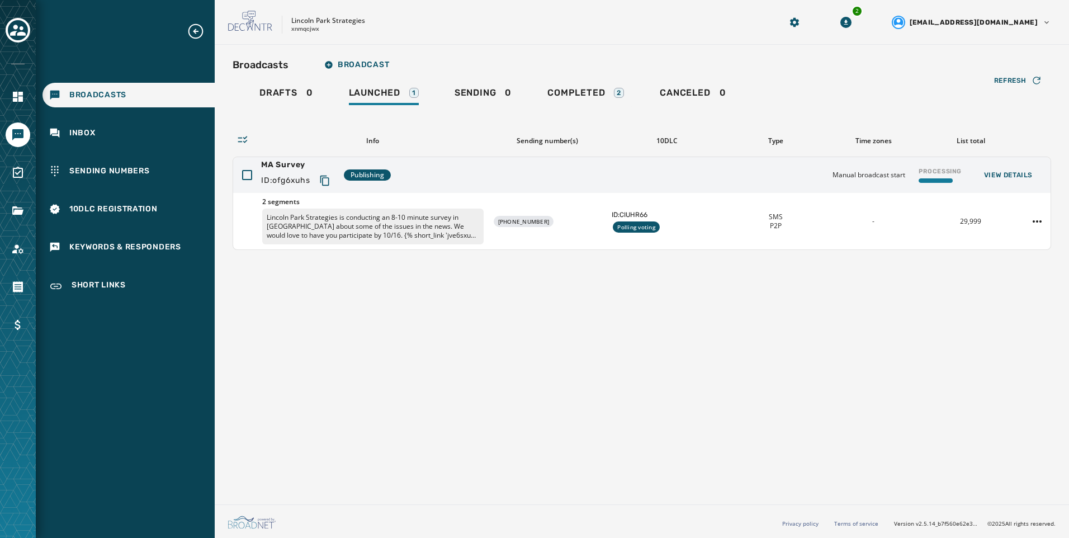
click at [1012, 71] on div "Broadcasts Broadcast" at bounding box center [641, 65] width 818 height 22
click at [1012, 79] on span "Refresh" at bounding box center [1010, 80] width 32 height 9
click at [1024, 89] on button "Refresh" at bounding box center [1018, 81] width 66 height 18
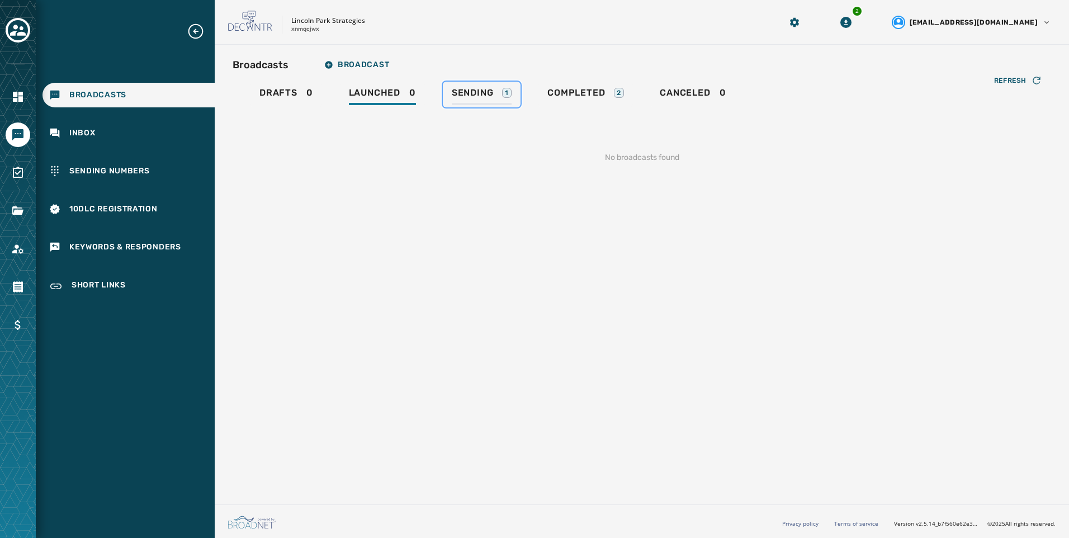
click at [465, 89] on span "Sending" at bounding box center [473, 92] width 42 height 11
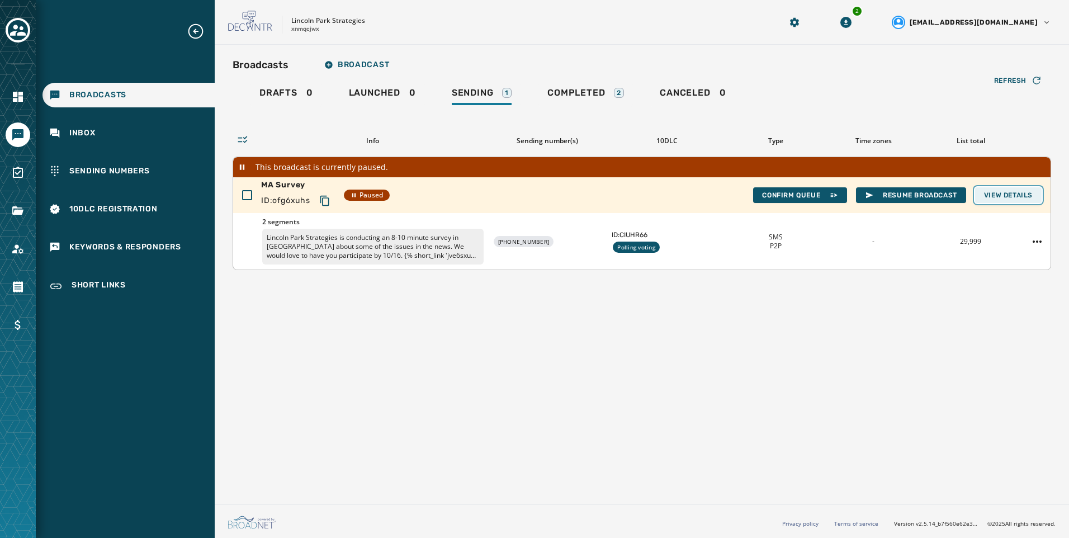
click at [1017, 192] on span "View Details" at bounding box center [1008, 195] width 49 height 9
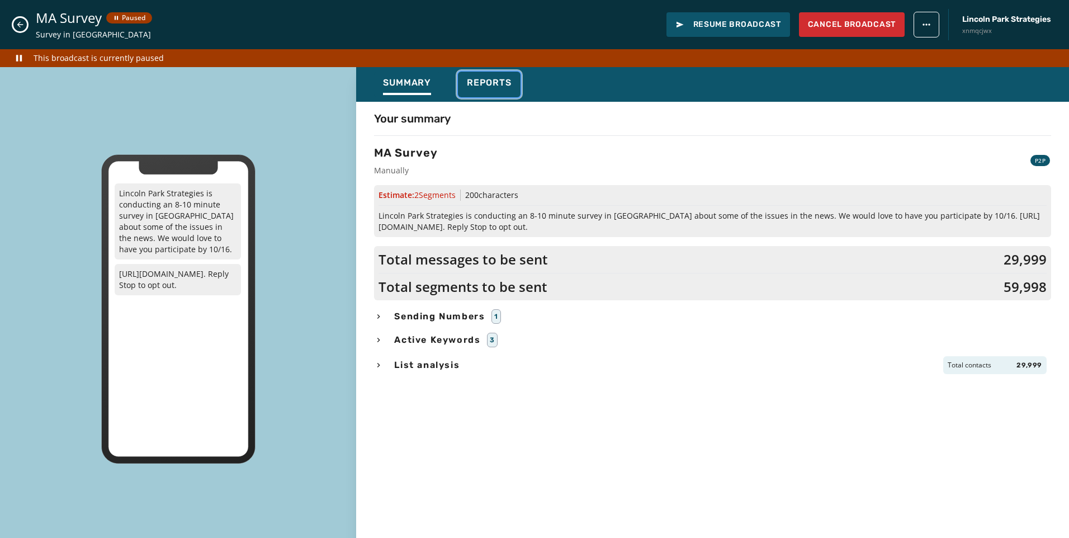
click at [496, 81] on span "Reports" at bounding box center [489, 82] width 45 height 11
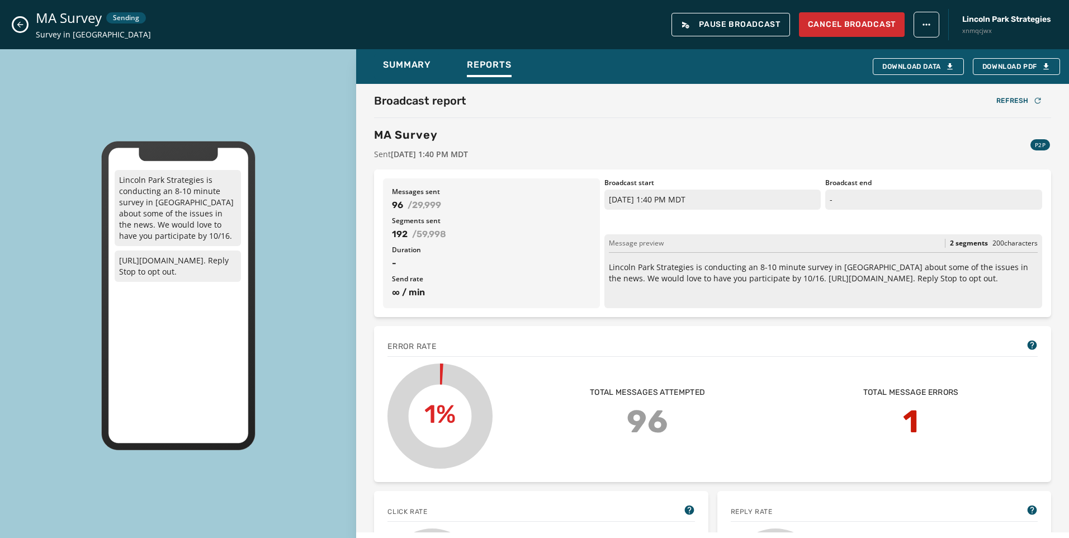
click at [20, 20] on button "Close admin drawer" at bounding box center [19, 24] width 13 height 13
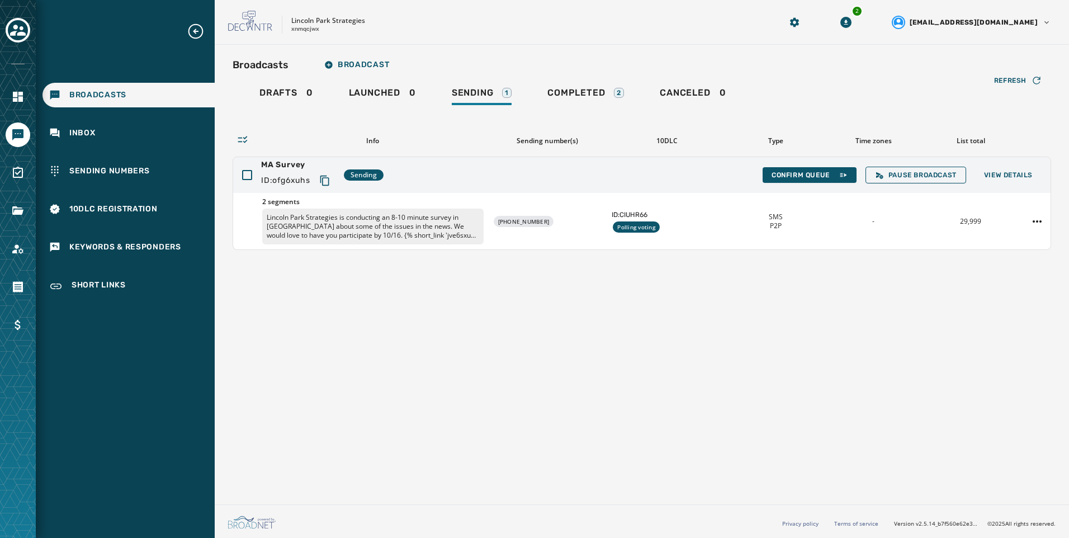
click at [775, 336] on div "Broadcasts Broadcast Drafts 0 Launched 0 Sending 1 Completed 2 Canceled 0 Refre…" at bounding box center [642, 272] width 854 height 455
click at [791, 182] on button "Confirm Queue" at bounding box center [809, 175] width 94 height 16
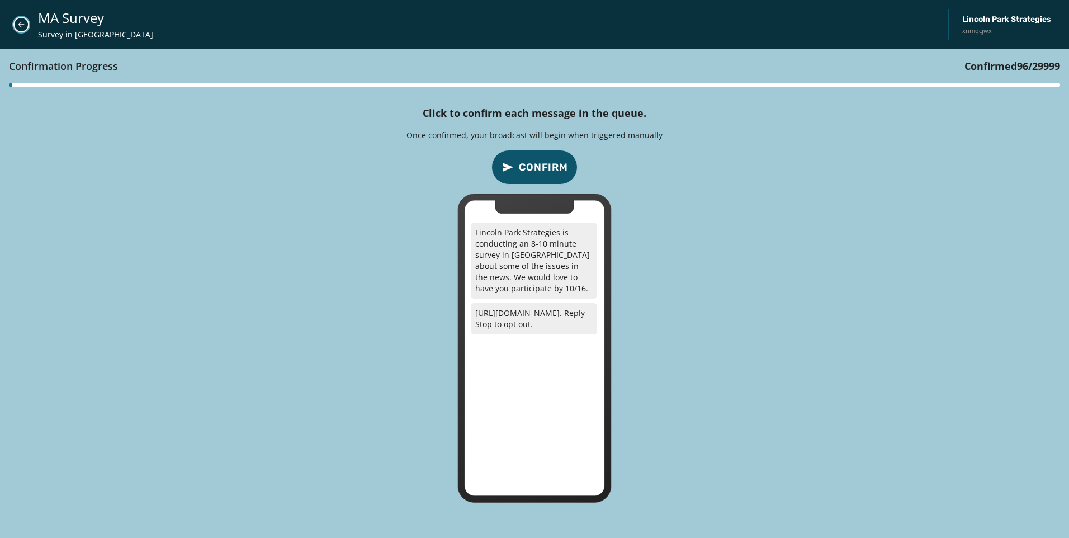
click at [23, 29] on icon "Close admin drawer" at bounding box center [21, 24] width 9 height 9
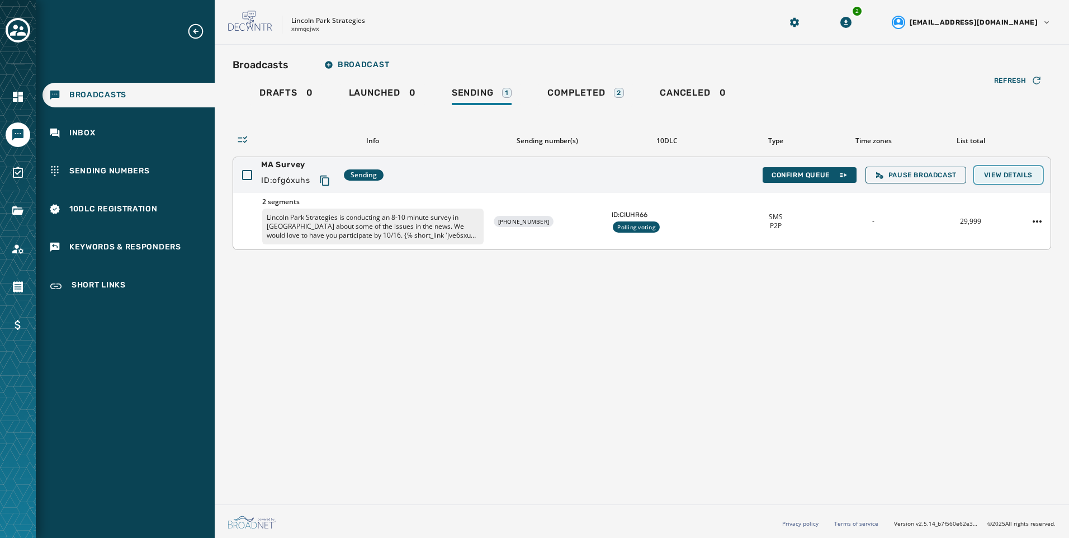
click at [1028, 177] on span "View Details" at bounding box center [1008, 174] width 49 height 9
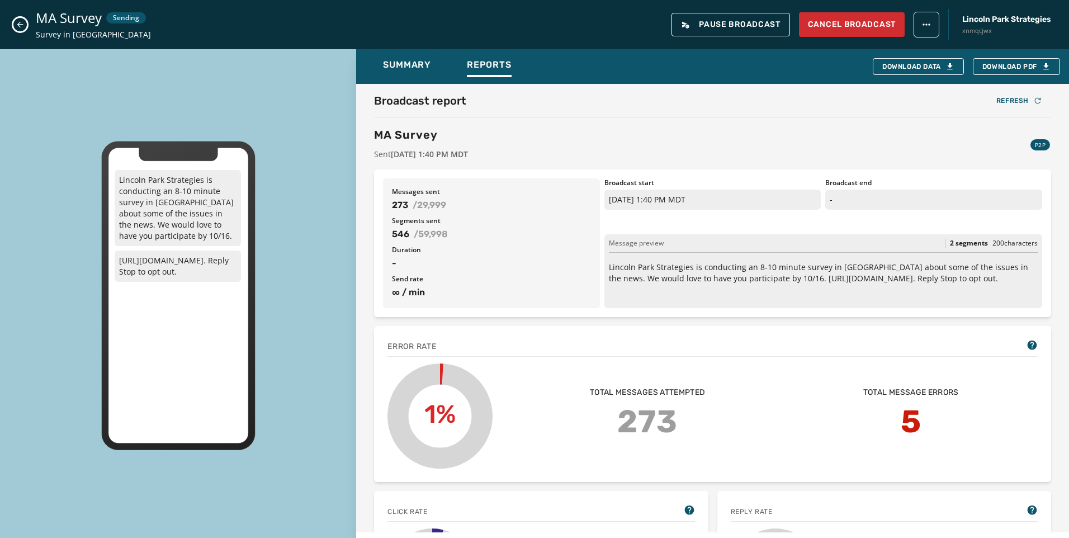
click at [22, 26] on icon "Close admin drawer" at bounding box center [20, 24] width 9 height 9
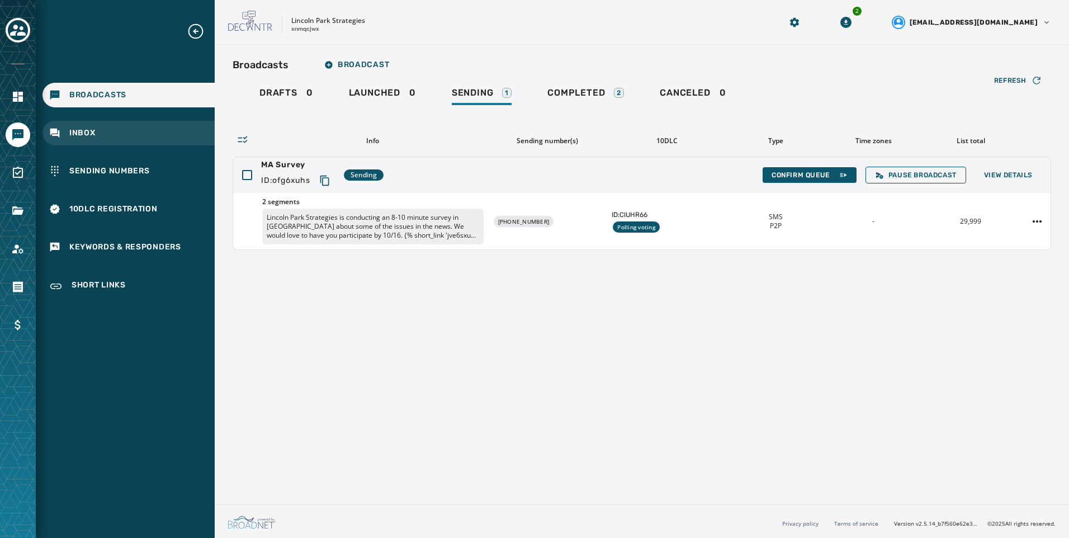
click at [108, 136] on div "Inbox" at bounding box center [128, 133] width 172 height 25
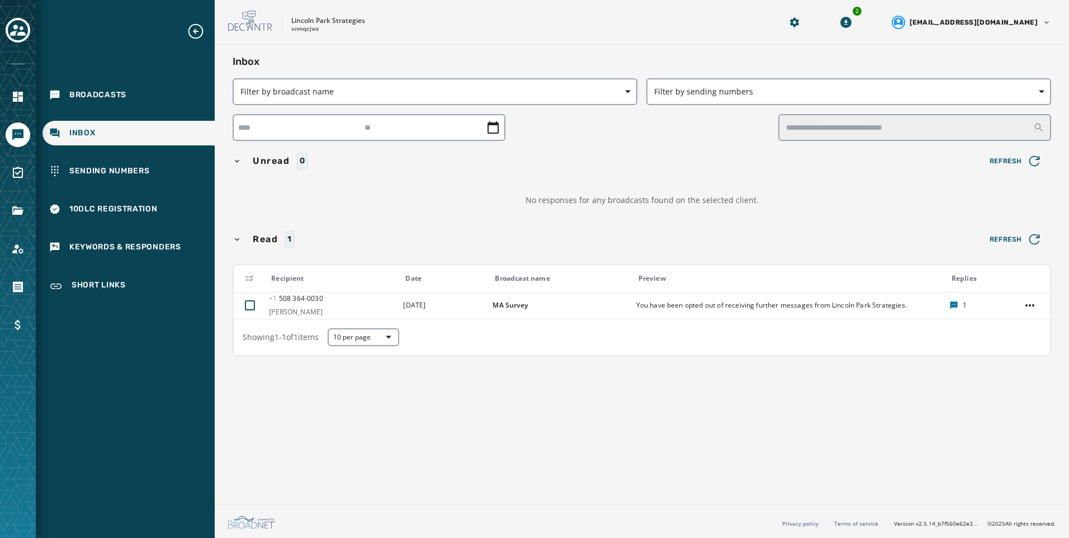
click at [149, 110] on div "Broadcasts Inbox Sending Numbers 10DLC Registration Keywords & Responders Short…" at bounding box center [125, 160] width 179 height 277
click at [150, 94] on div "Broadcasts" at bounding box center [128, 95] width 172 height 25
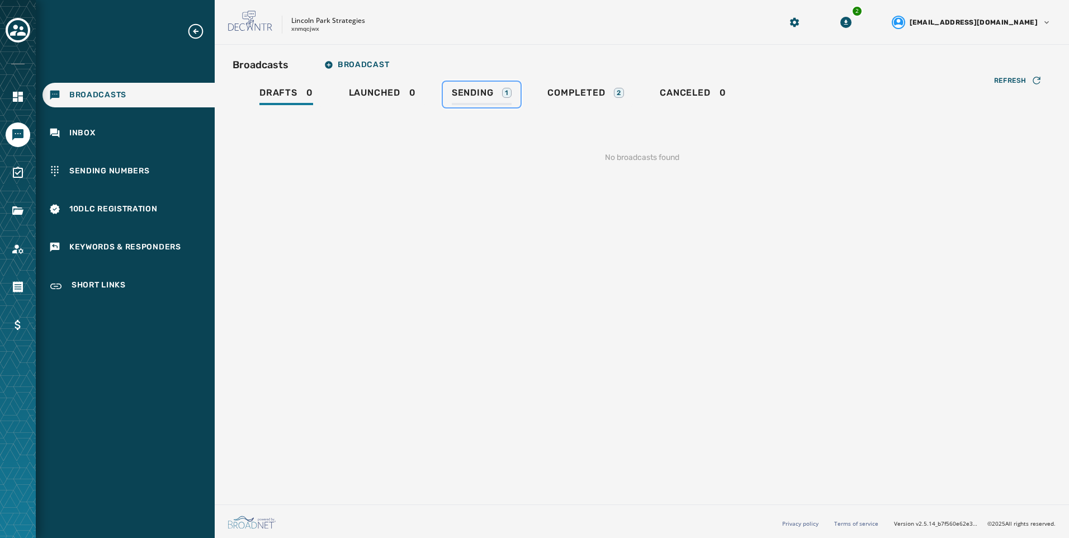
click at [499, 85] on link "Sending 1" at bounding box center [482, 95] width 78 height 26
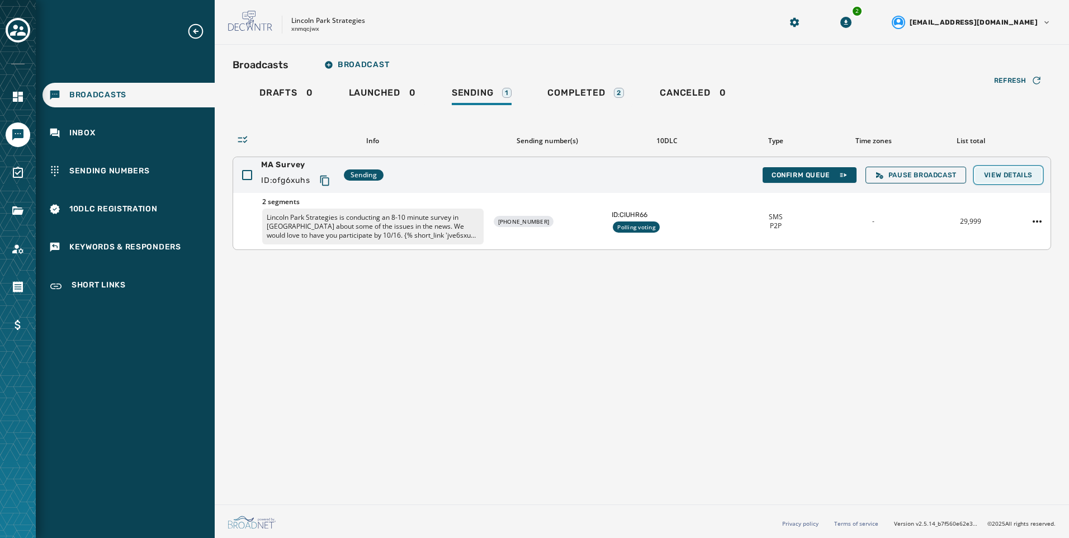
click at [984, 172] on span "View Details" at bounding box center [1008, 174] width 49 height 9
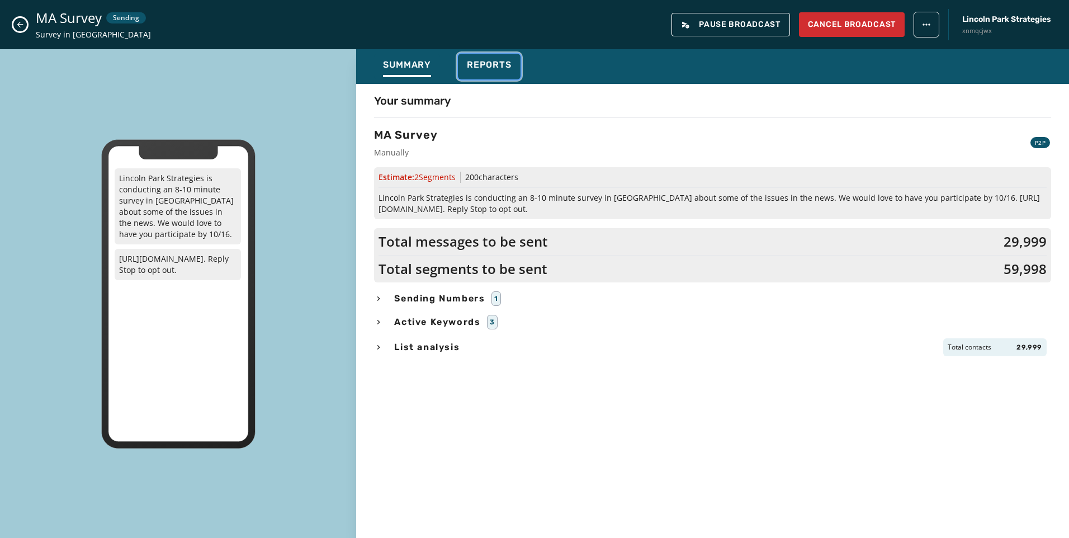
click at [494, 59] on span "Reports" at bounding box center [489, 64] width 45 height 11
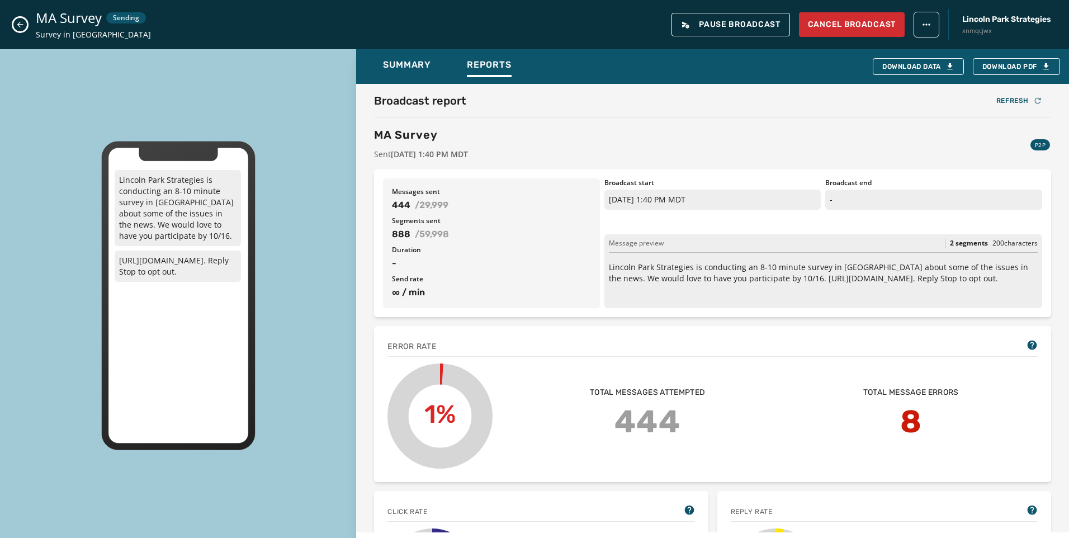
click at [20, 29] on icon "Close admin drawer" at bounding box center [20, 24] width 9 height 9
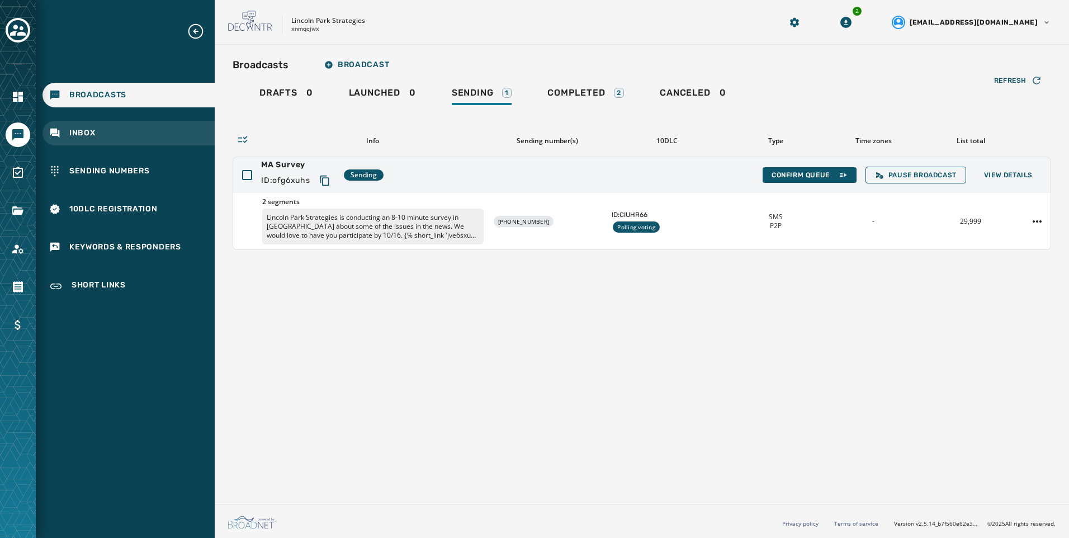
click at [131, 132] on div "Inbox" at bounding box center [128, 133] width 172 height 25
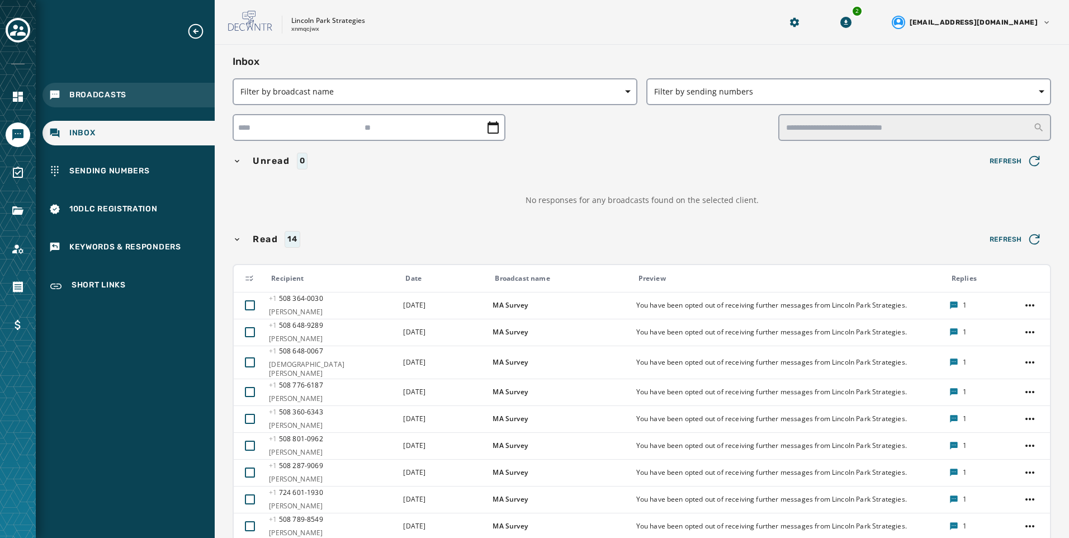
click at [146, 91] on div "Broadcasts" at bounding box center [128, 95] width 172 height 25
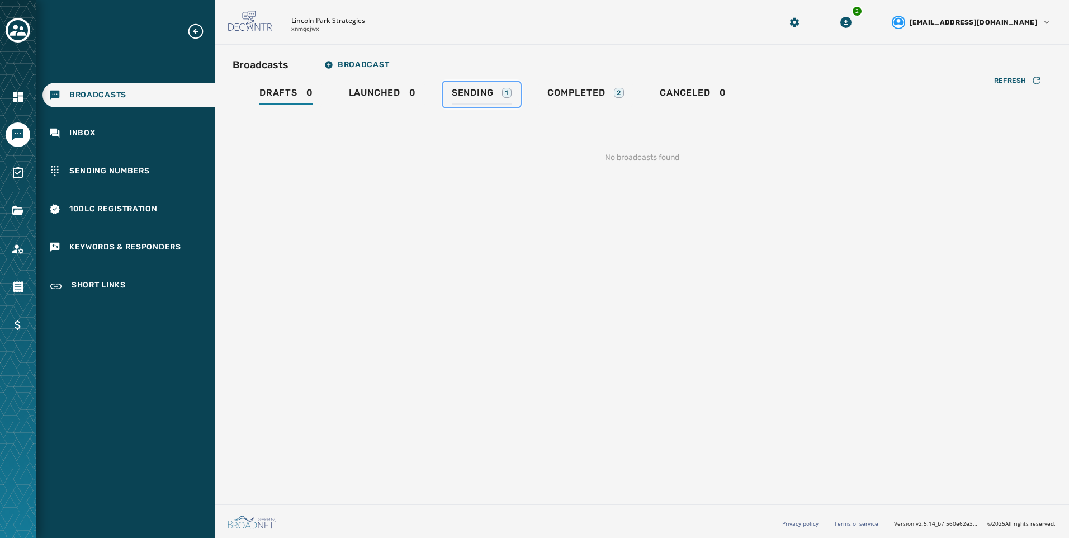
click at [504, 103] on div "Sending 1" at bounding box center [482, 96] width 60 height 18
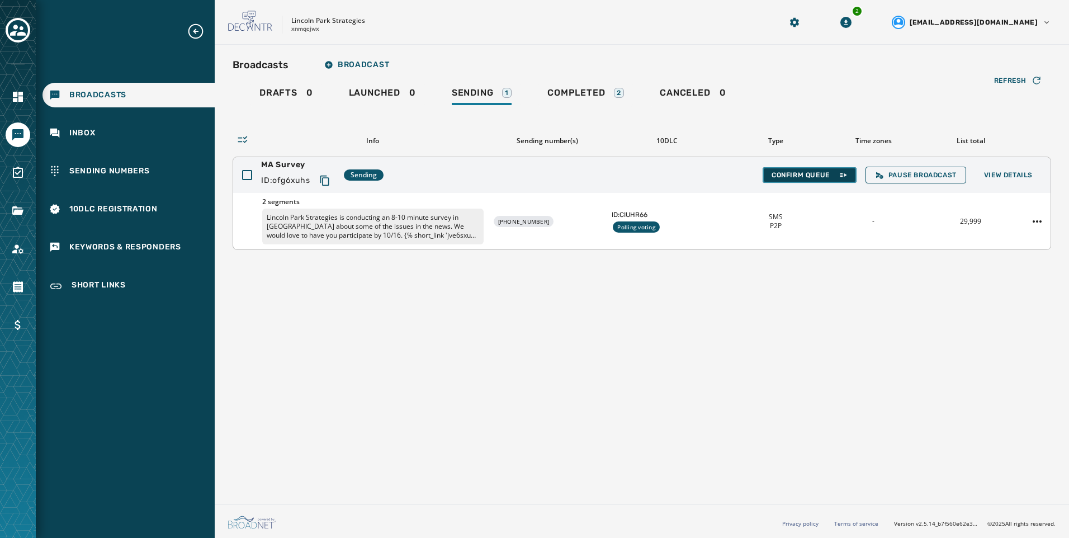
click at [785, 172] on span "Confirm Queue" at bounding box center [809, 174] width 76 height 9
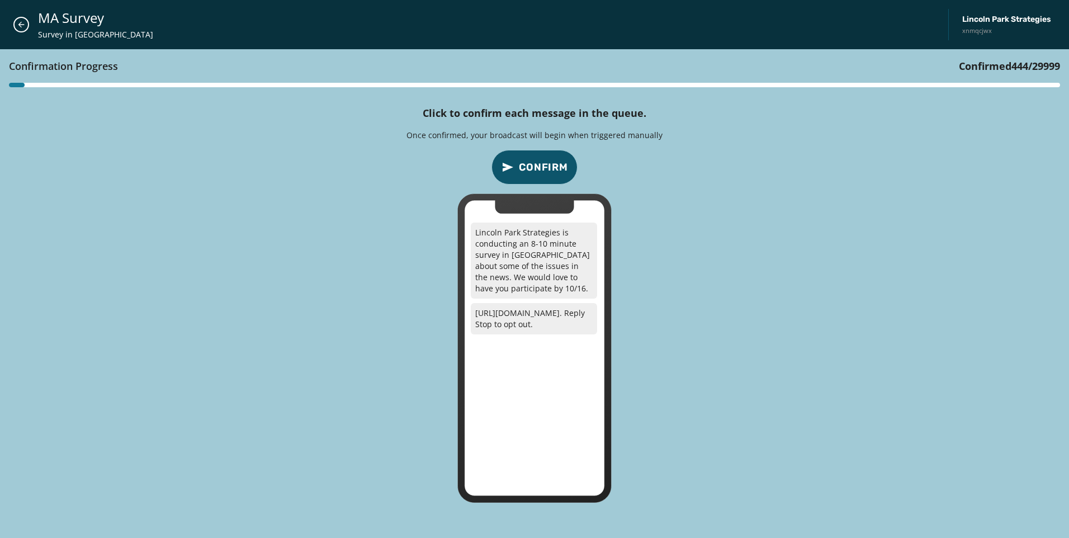
click at [27, 15] on div "MA Survey Survey in [GEOGRAPHIC_DATA] Strategies xnmqcjwx" at bounding box center [534, 24] width 1069 height 49
click at [25, 18] on button "Close admin drawer" at bounding box center [21, 25] width 16 height 16
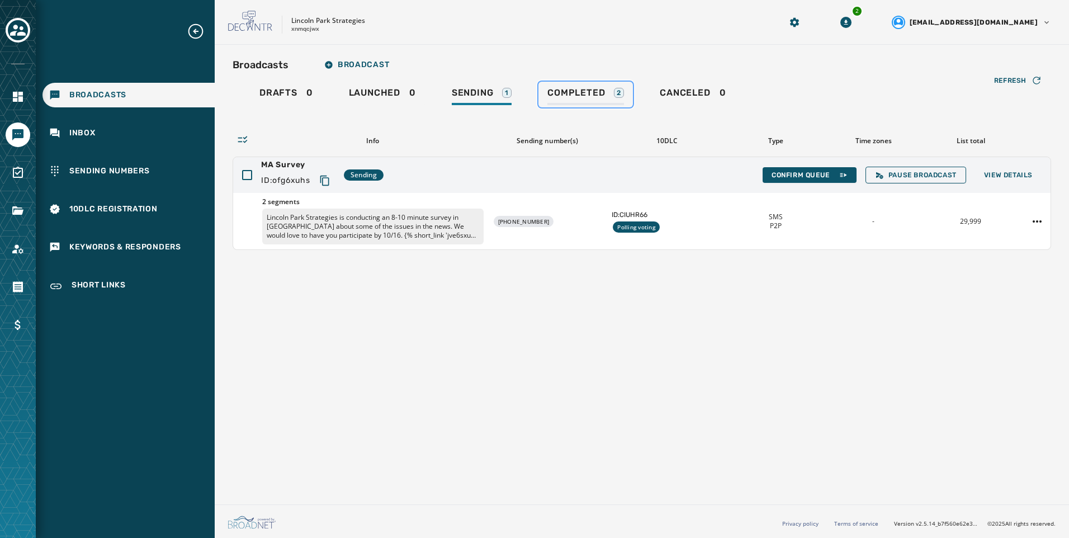
click at [563, 93] on span "Completed" at bounding box center [576, 92] width 58 height 11
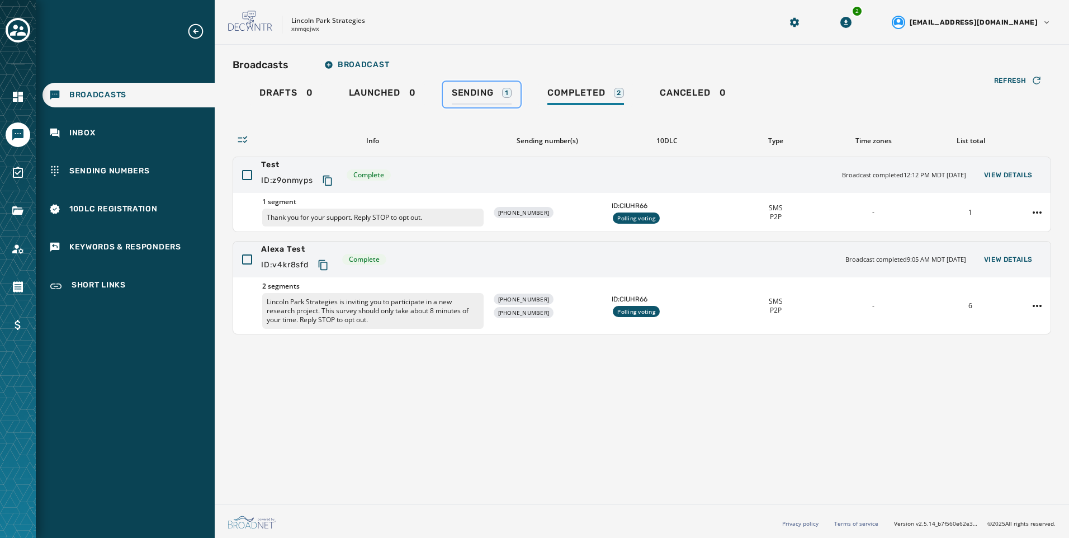
click at [489, 95] on span "Sending" at bounding box center [473, 92] width 42 height 11
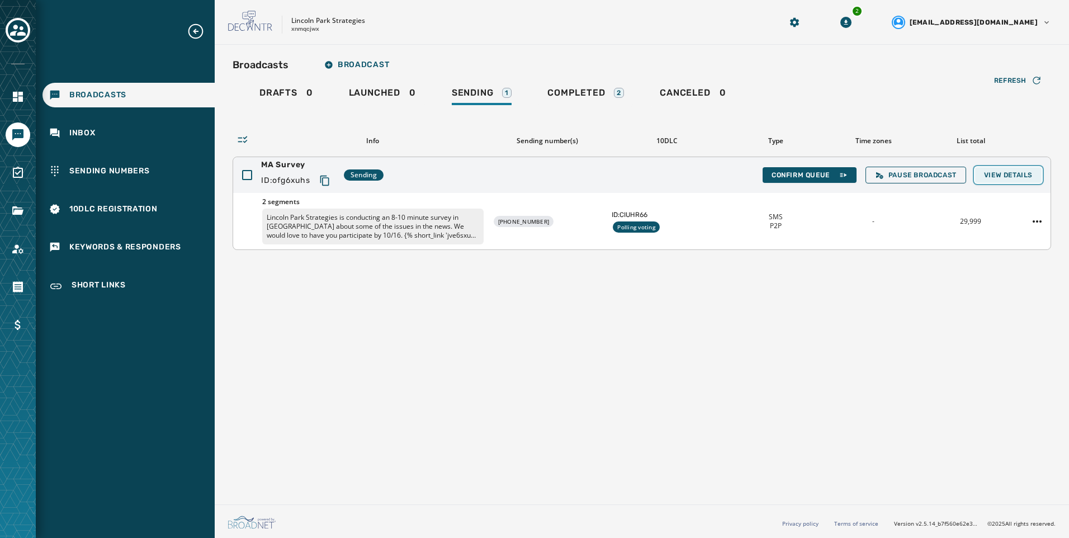
click at [1010, 178] on span "View Details" at bounding box center [1008, 174] width 49 height 9
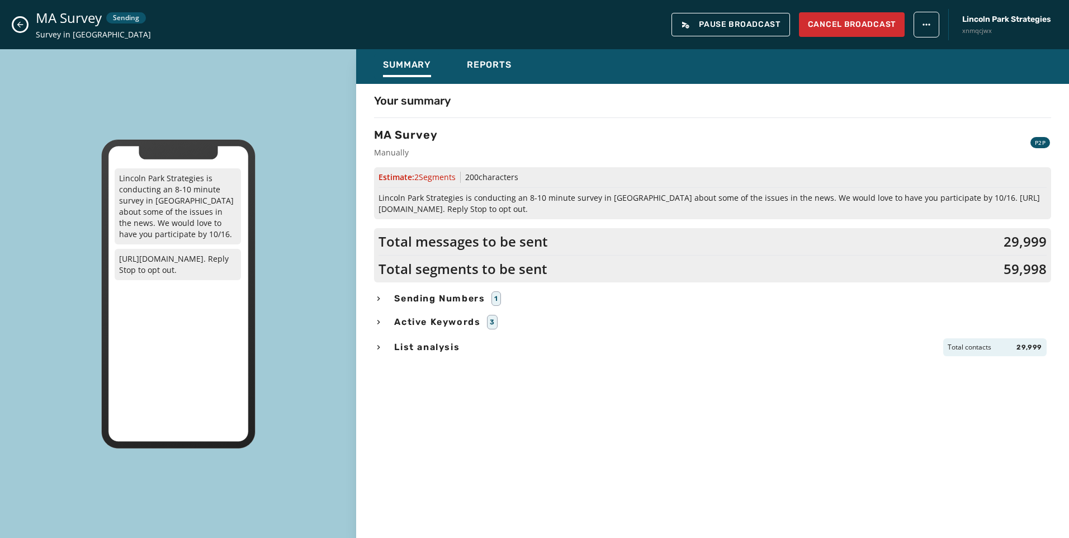
drag, startPoint x: 499, startPoint y: 83, endPoint x: 497, endPoint y: 67, distance: 16.3
click at [499, 83] on div "Summary Reports" at bounding box center [712, 66] width 713 height 35
click at [495, 68] on span "Reports" at bounding box center [489, 64] width 45 height 11
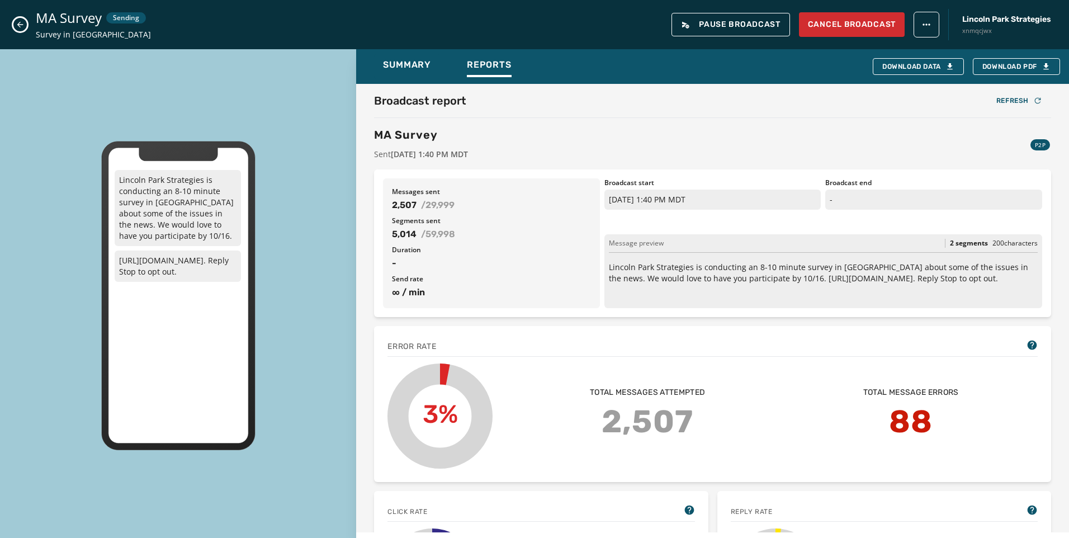
click at [17, 21] on icon "Close admin drawer" at bounding box center [20, 24] width 9 height 9
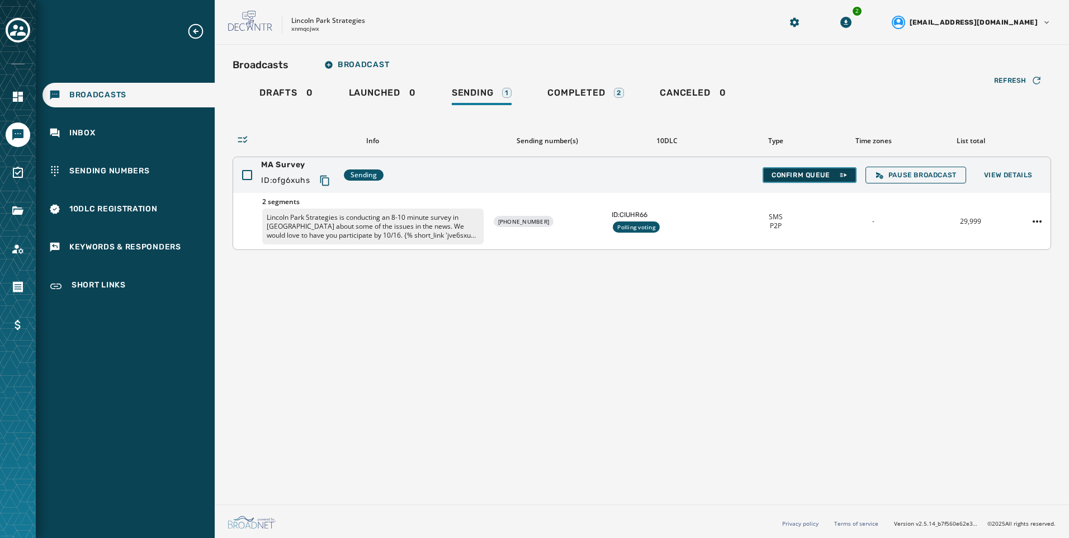
click at [780, 171] on span "Confirm Queue" at bounding box center [809, 174] width 76 height 9
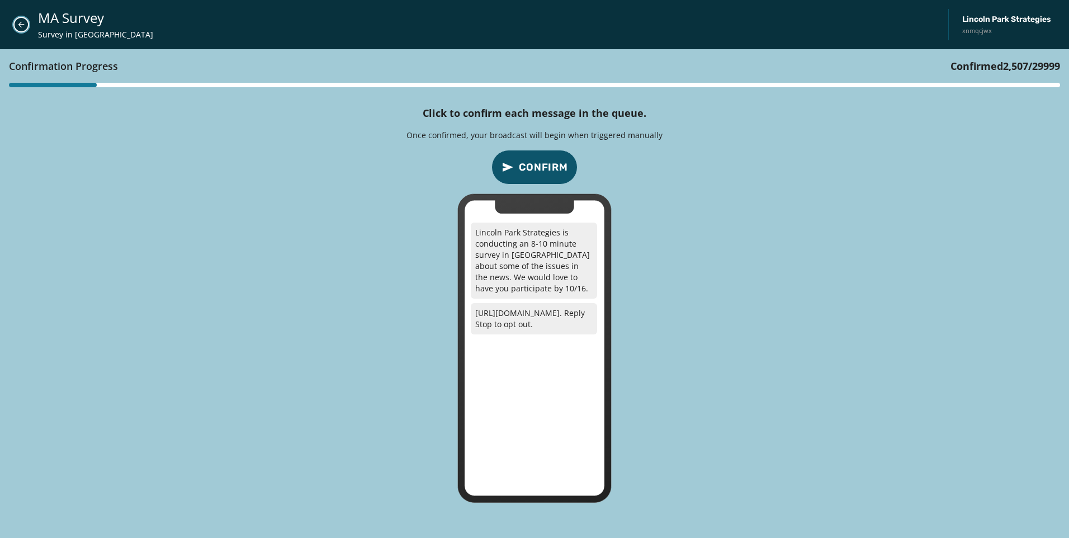
click at [22, 24] on icon "Close admin drawer" at bounding box center [21, 24] width 9 height 9
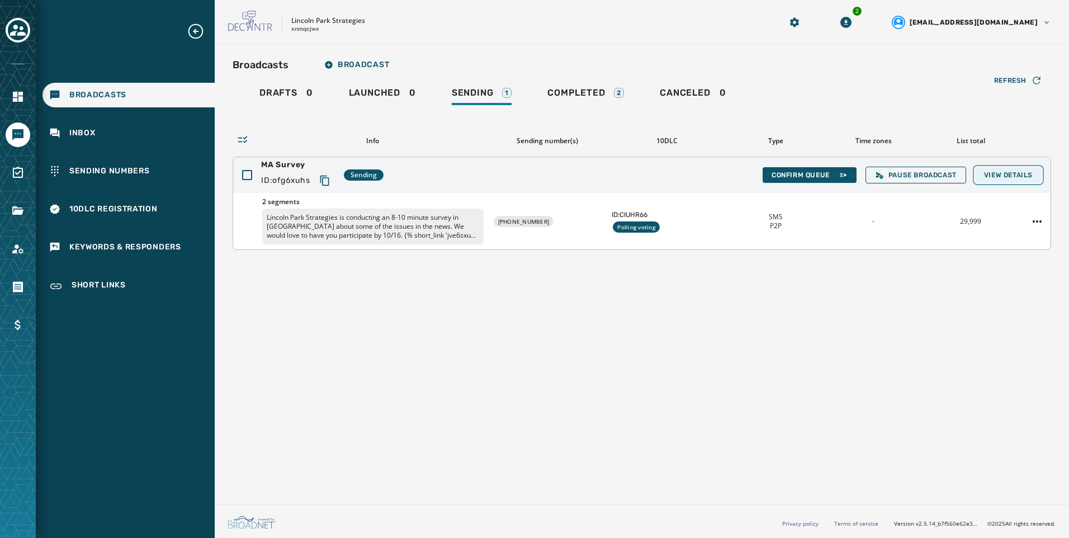
click at [995, 179] on span "View Details" at bounding box center [1008, 174] width 49 height 9
